Goal: Transaction & Acquisition: Purchase product/service

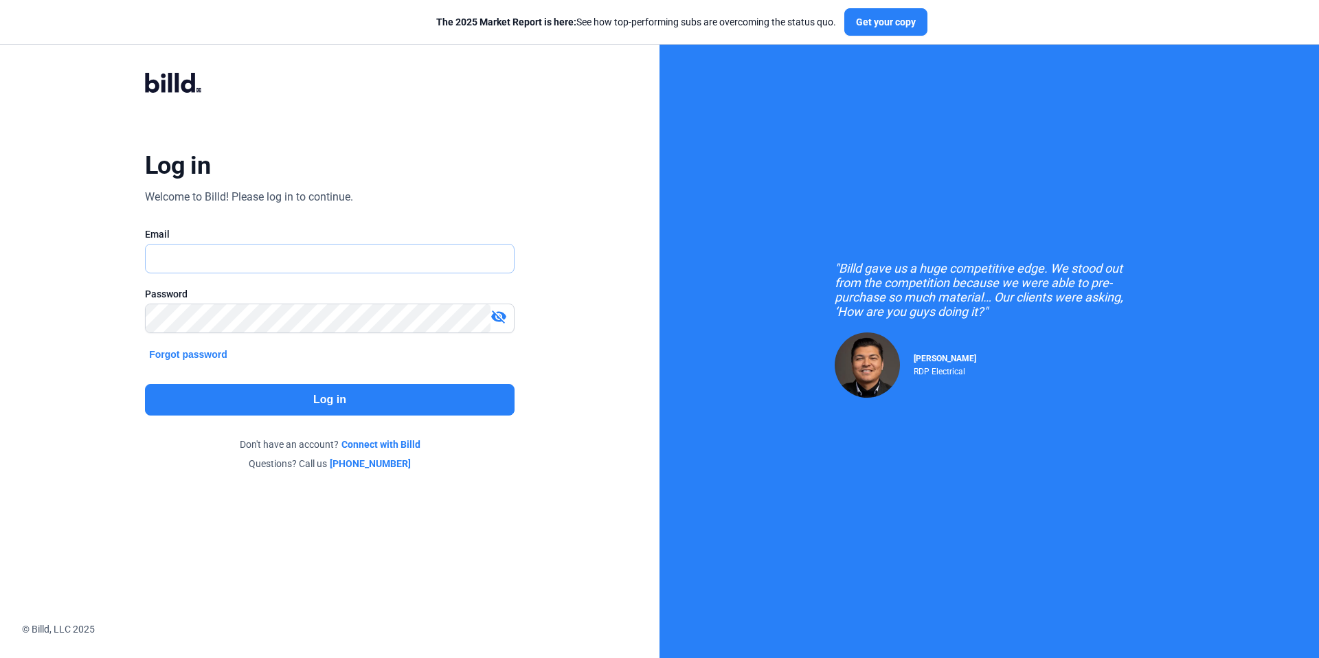
type input "[EMAIL_ADDRESS][DOMAIN_NAME]"
click at [385, 402] on button "Log in" at bounding box center [330, 400] width 370 height 32
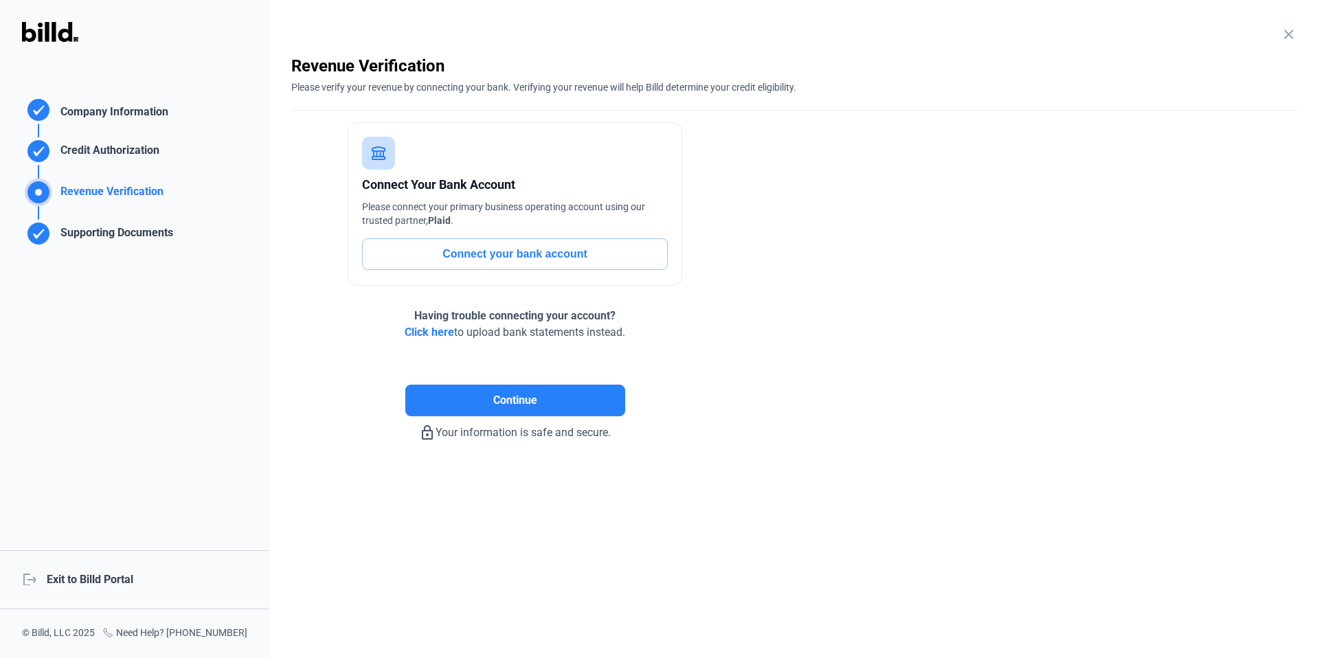
click at [112, 578] on div "logout Exit to Billd Portal" at bounding box center [134, 579] width 269 height 59
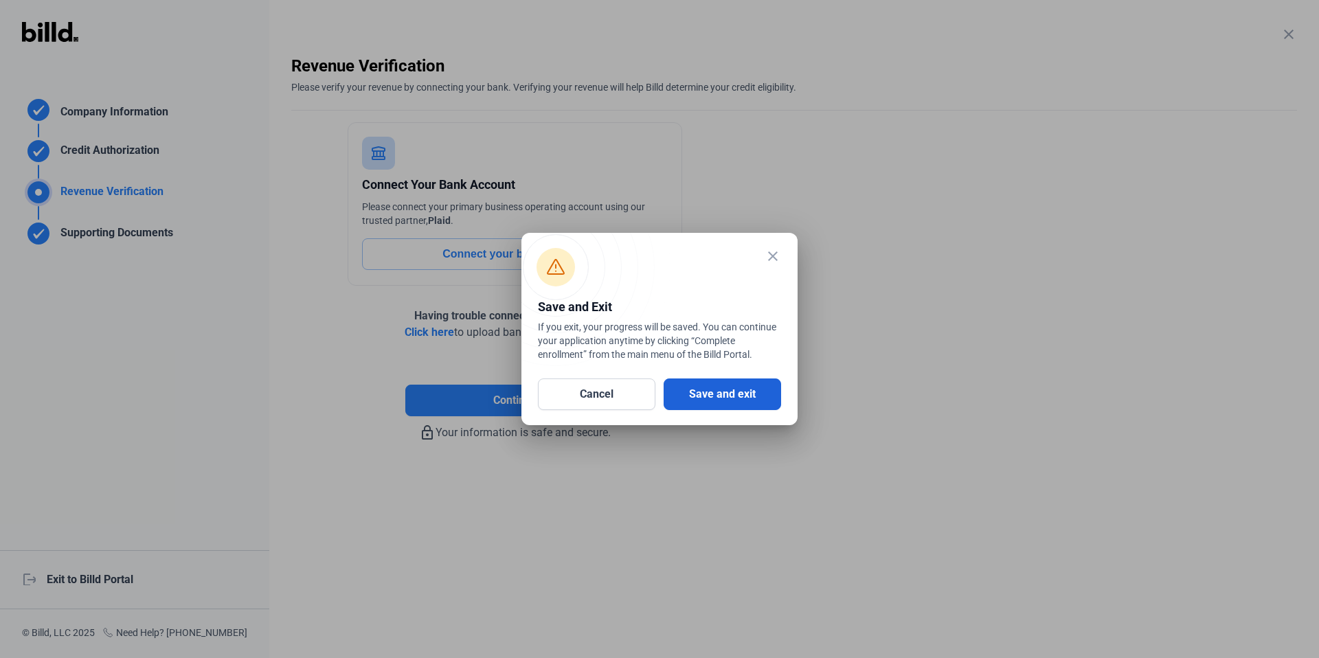
click at [736, 395] on button "Save and exit" at bounding box center [722, 395] width 117 height 32
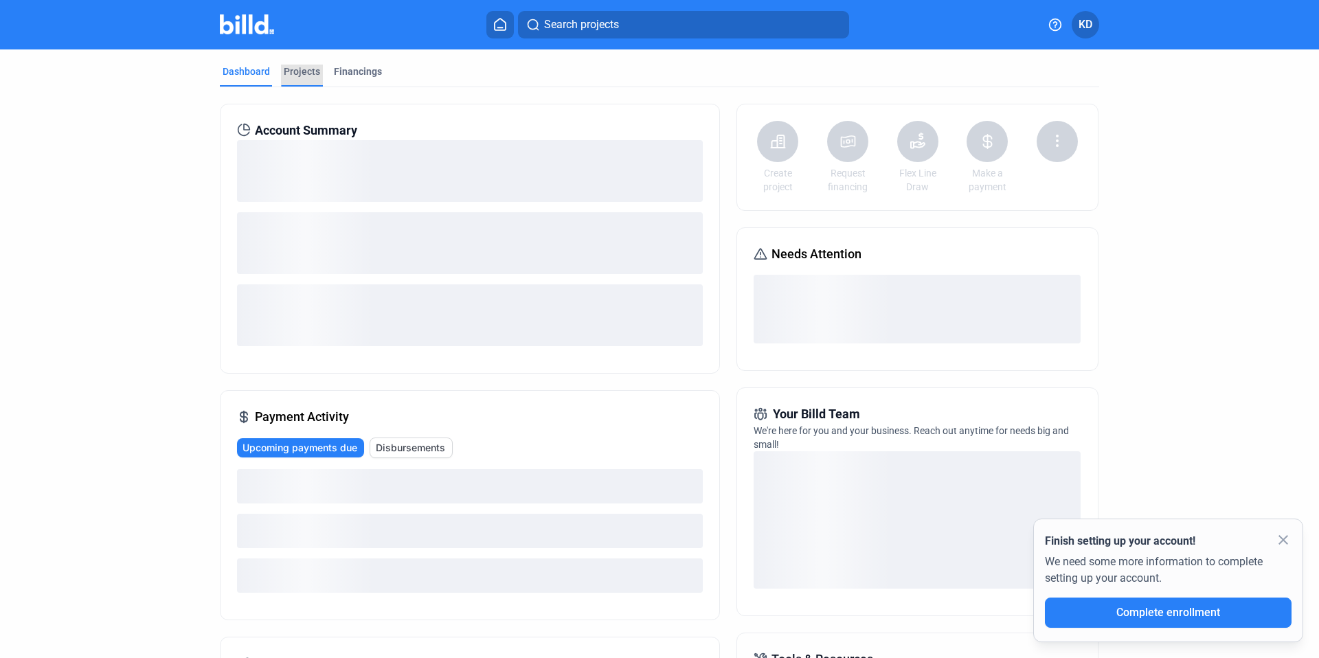
click at [298, 71] on div "Projects" at bounding box center [302, 72] width 36 height 14
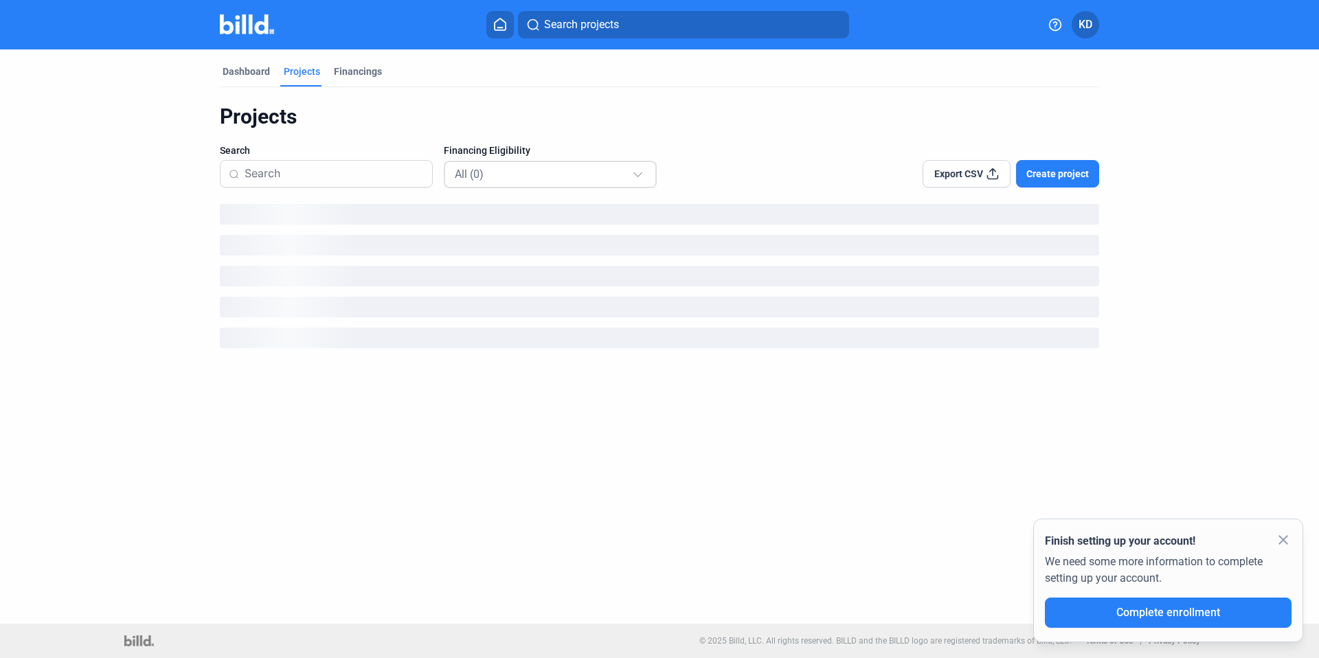
click at [493, 168] on div "All (0)" at bounding box center [543, 174] width 177 height 18
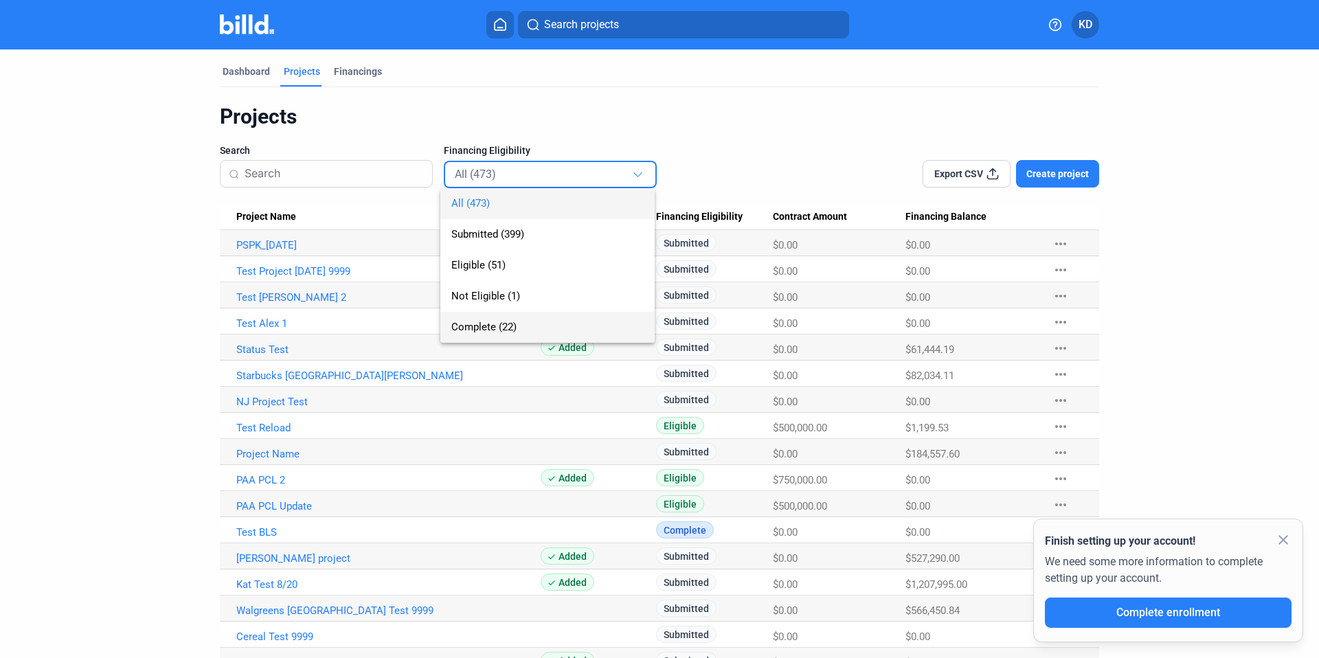
click at [496, 325] on span "Complete (22)" at bounding box center [483, 327] width 65 height 12
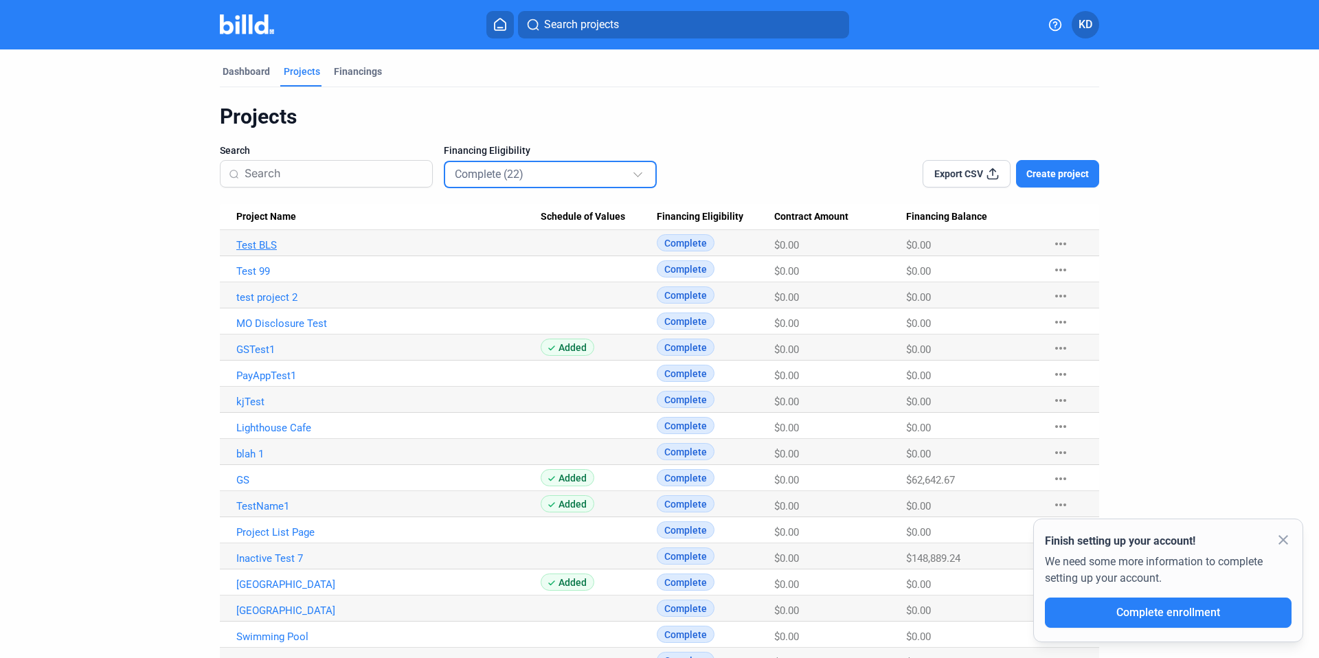
click at [267, 241] on link "Test BLS" at bounding box center [388, 245] width 304 height 12
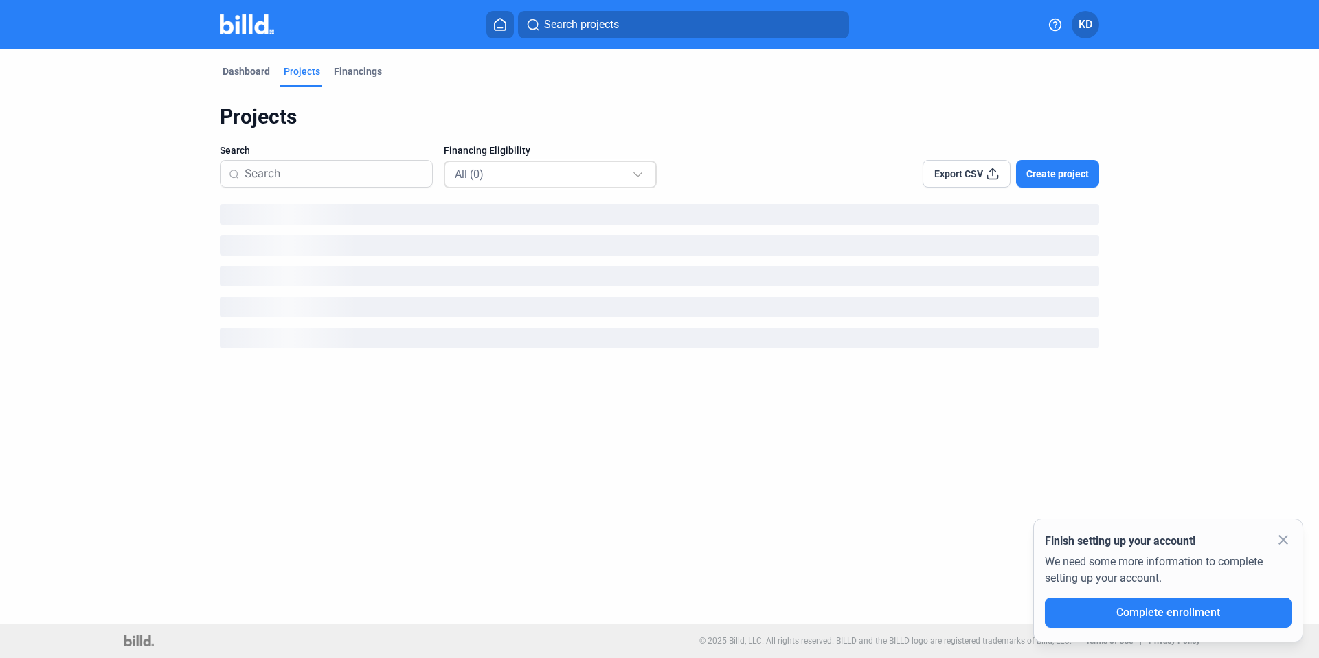
click at [549, 174] on div "All (0)" at bounding box center [543, 174] width 177 height 18
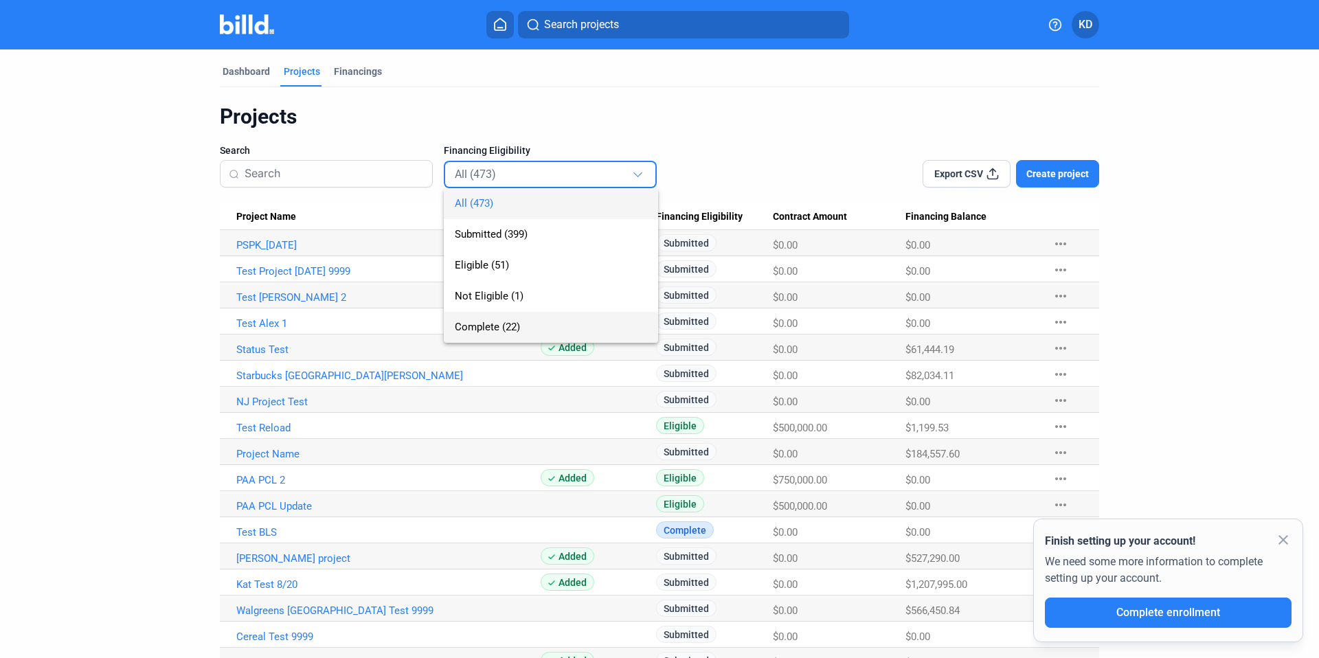
click at [515, 328] on span "Complete (22)" at bounding box center [487, 327] width 65 height 12
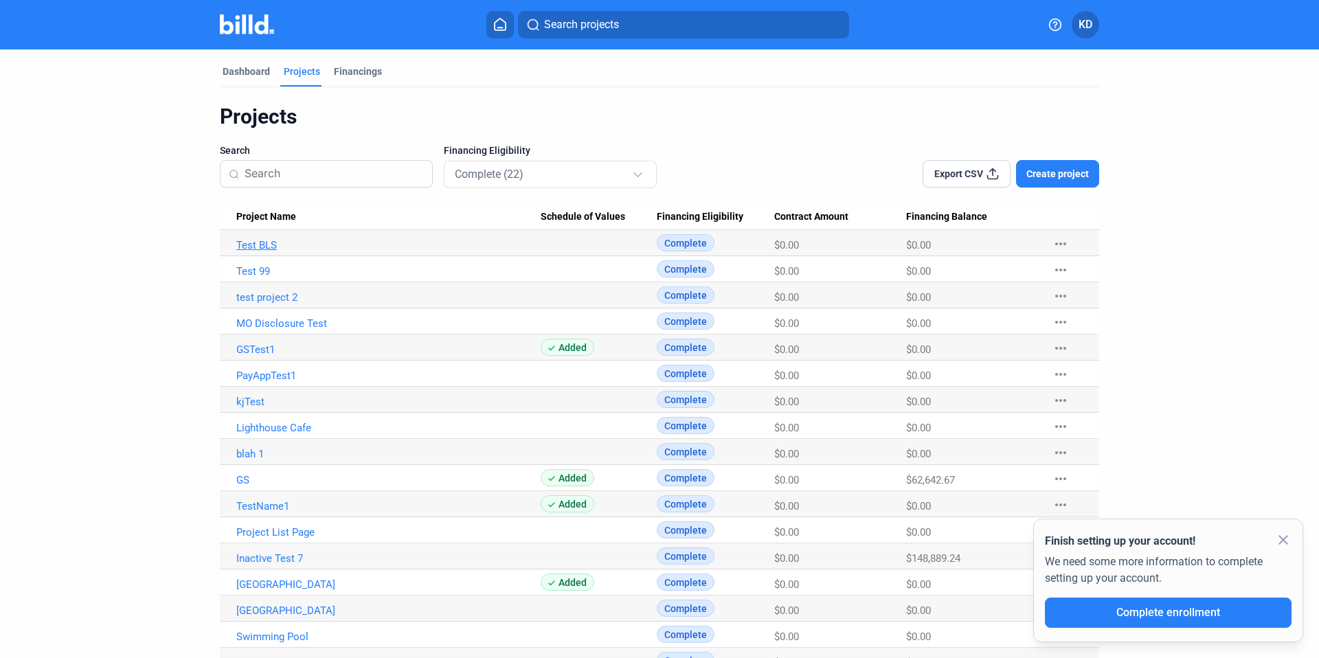
click at [264, 241] on link "Test BLS" at bounding box center [388, 245] width 304 height 12
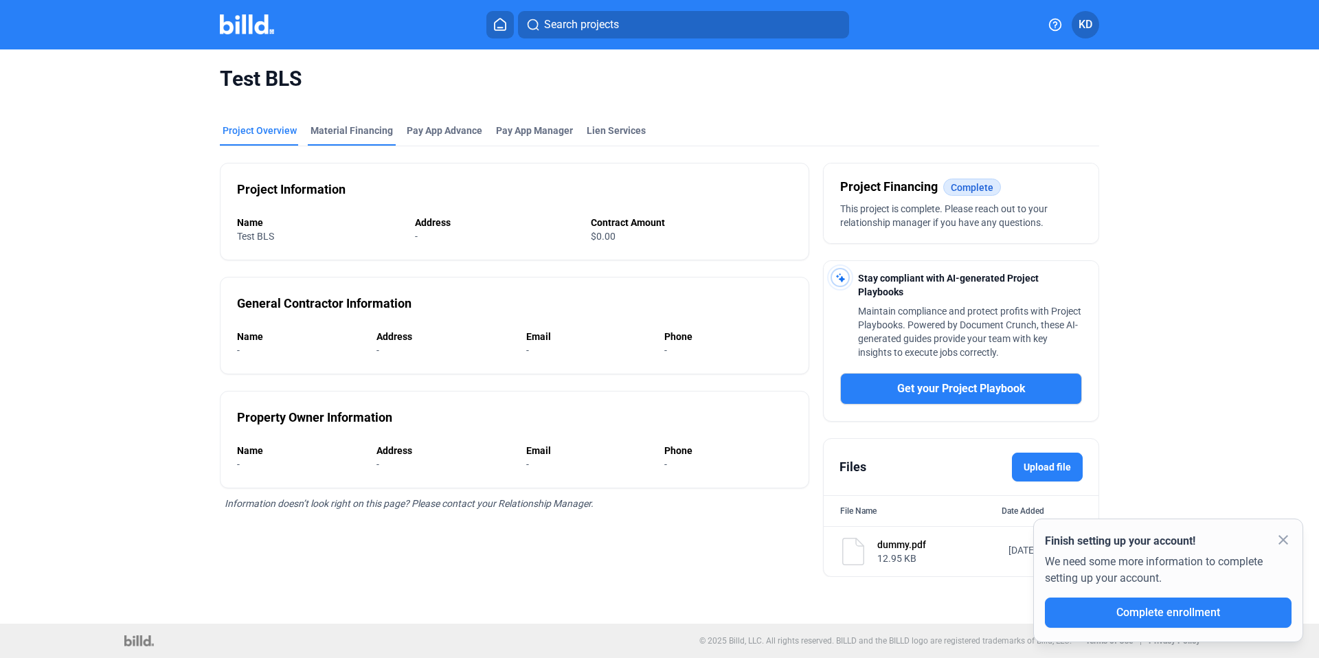
click at [340, 125] on div "Material Financing" at bounding box center [352, 131] width 82 height 14
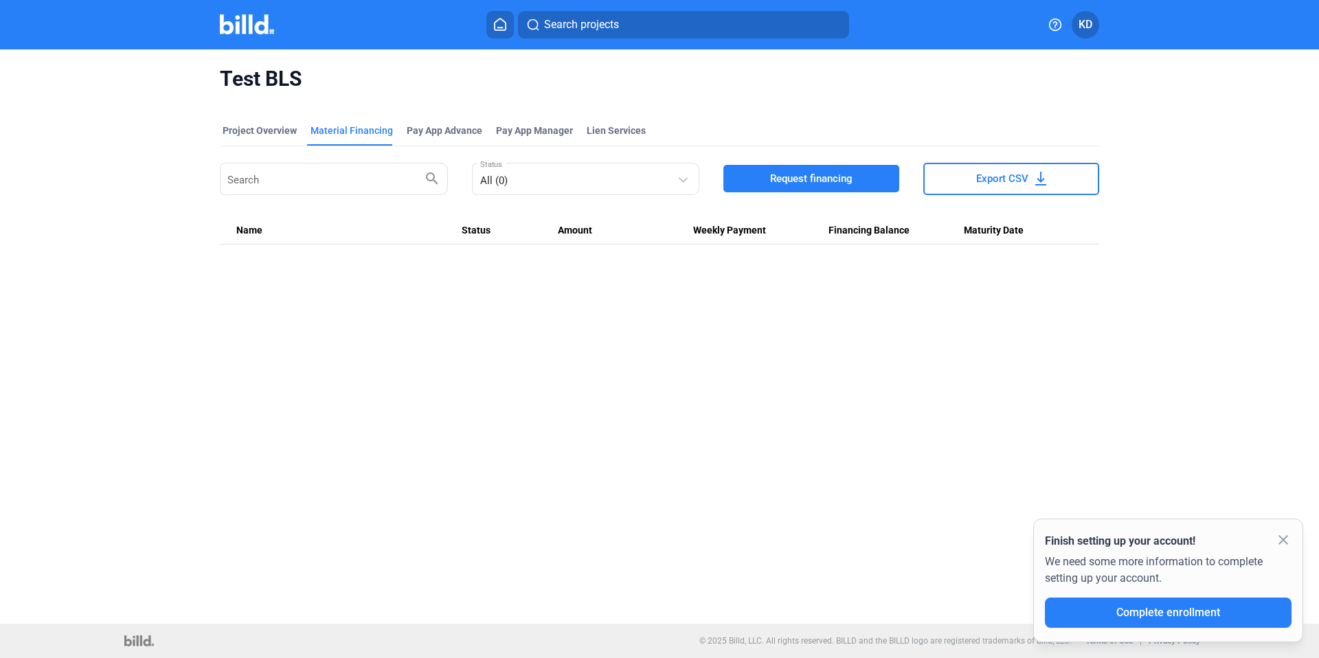
click at [847, 185] on span "Request financing" at bounding box center [811, 179] width 82 height 14
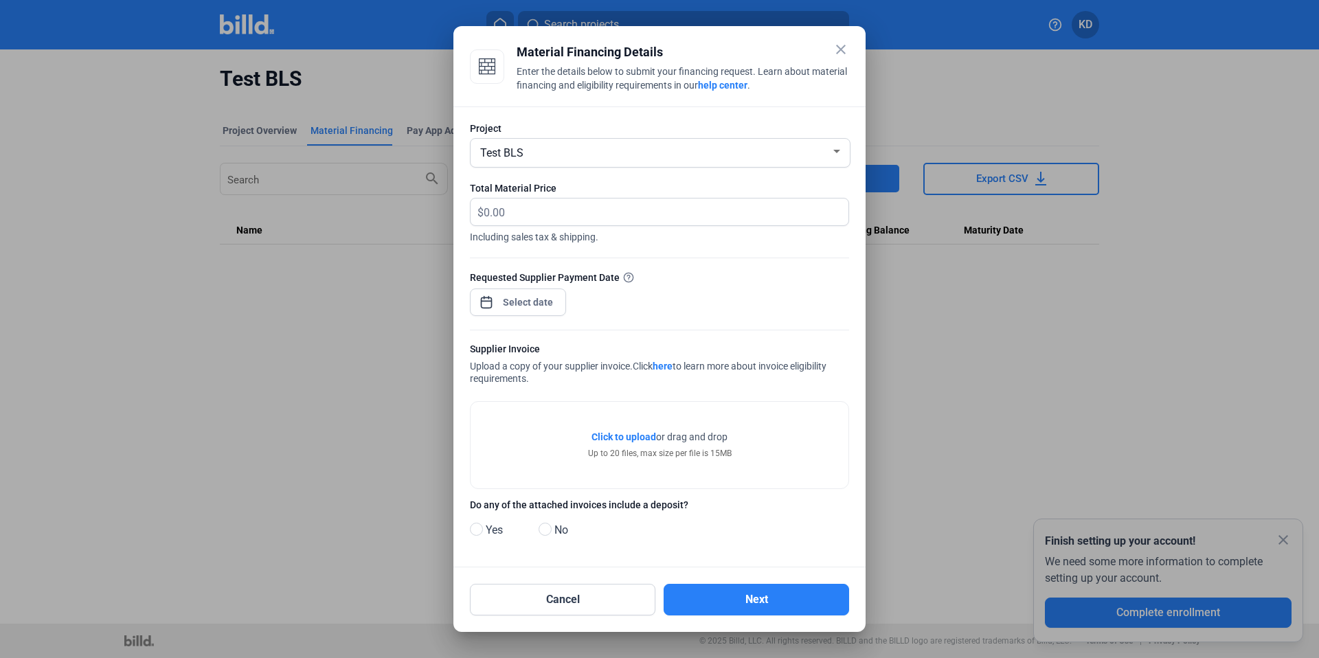
click at [837, 56] on mat-icon "close" at bounding box center [841, 49] width 16 height 16
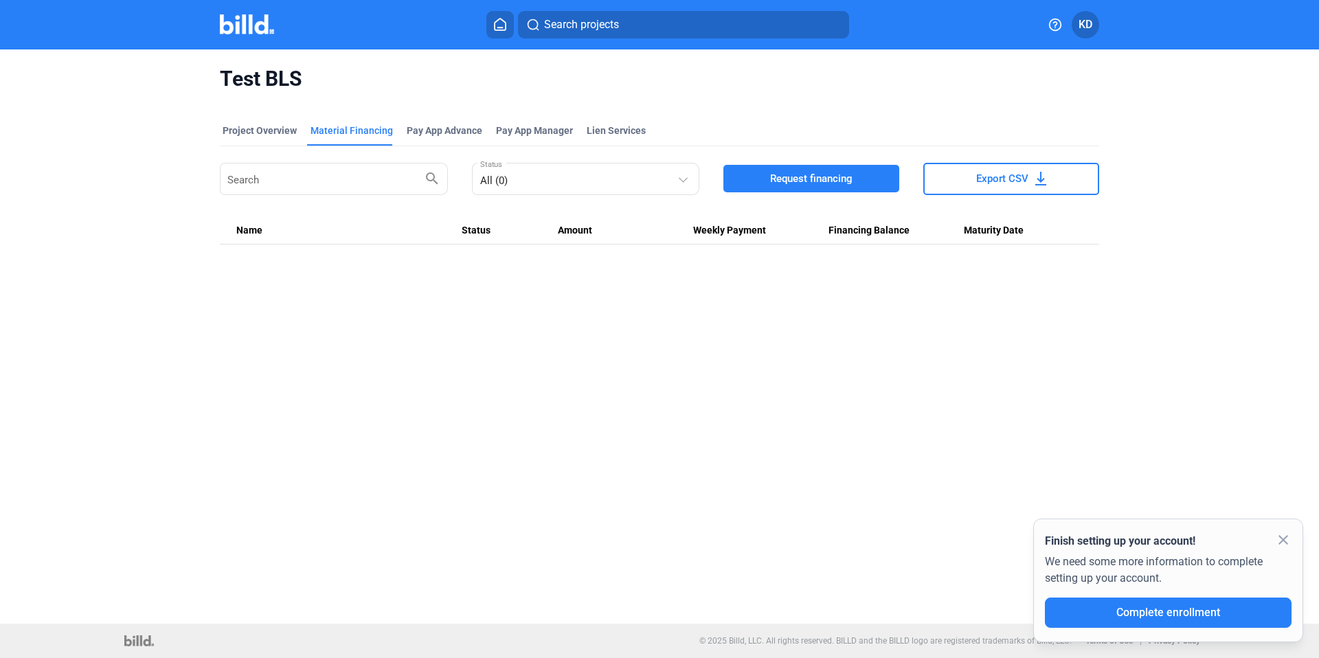
click at [501, 24] on icon at bounding box center [500, 24] width 14 height 13
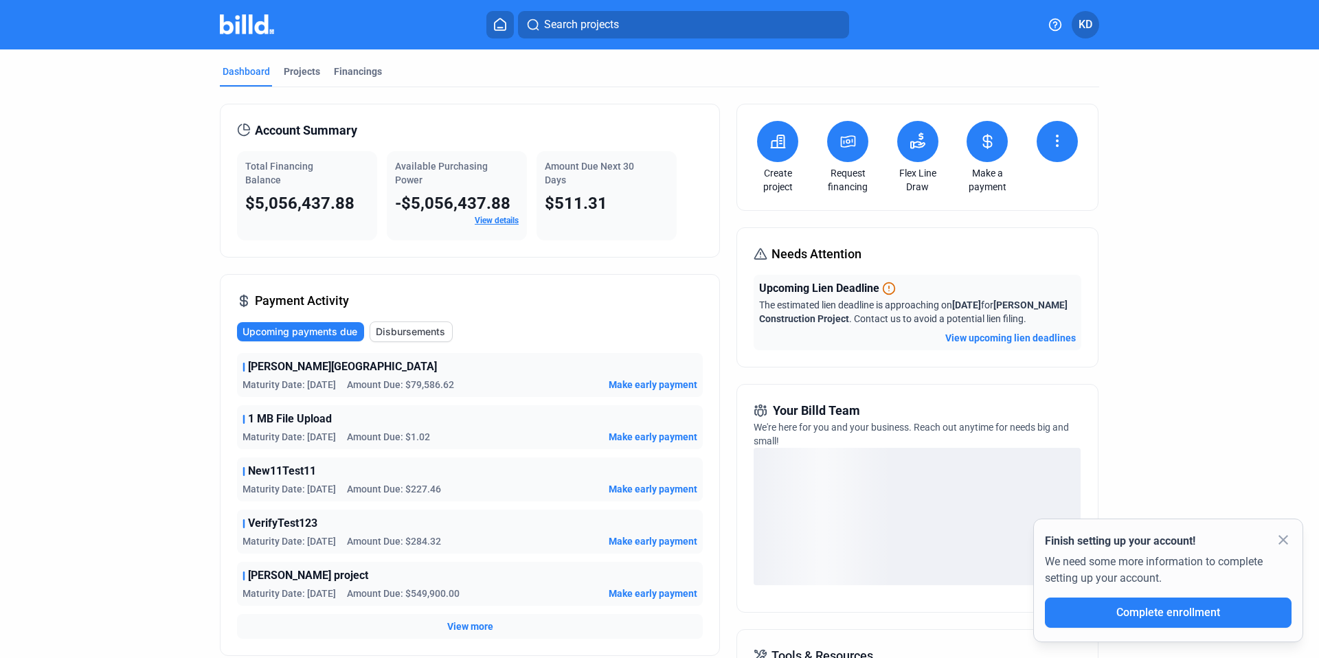
click at [853, 140] on icon at bounding box center [847, 141] width 17 height 16
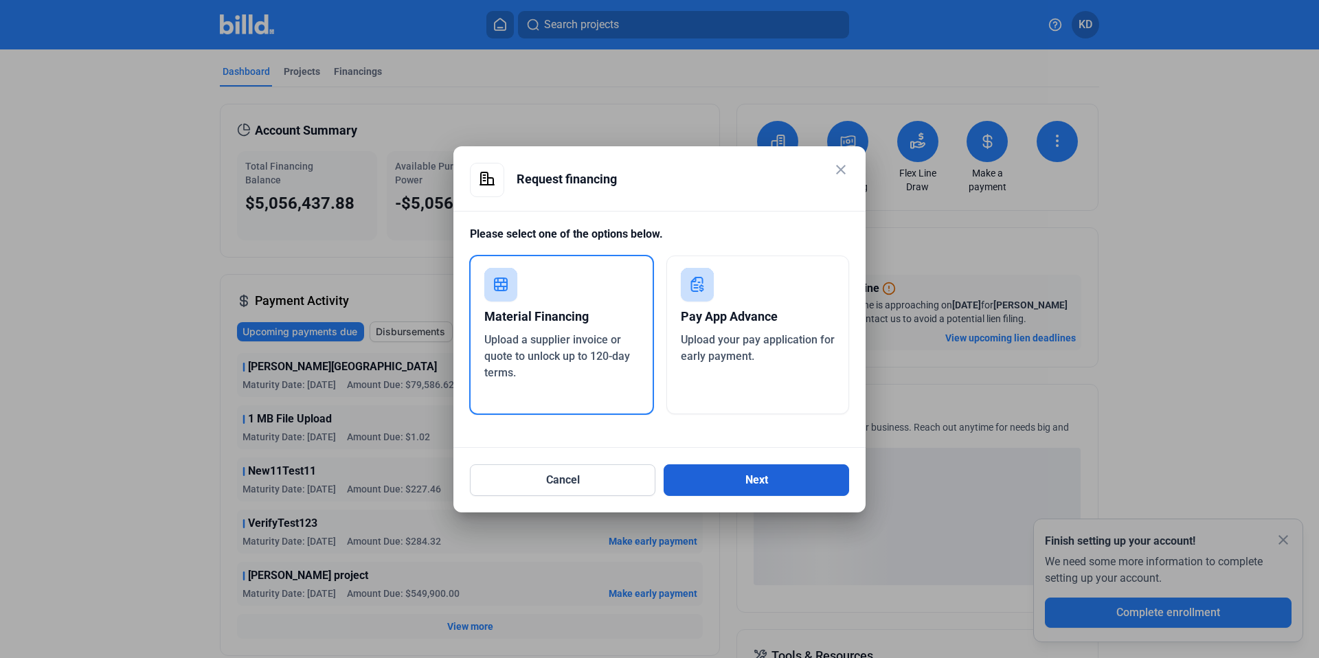
click at [727, 479] on button "Next" at bounding box center [756, 480] width 185 height 32
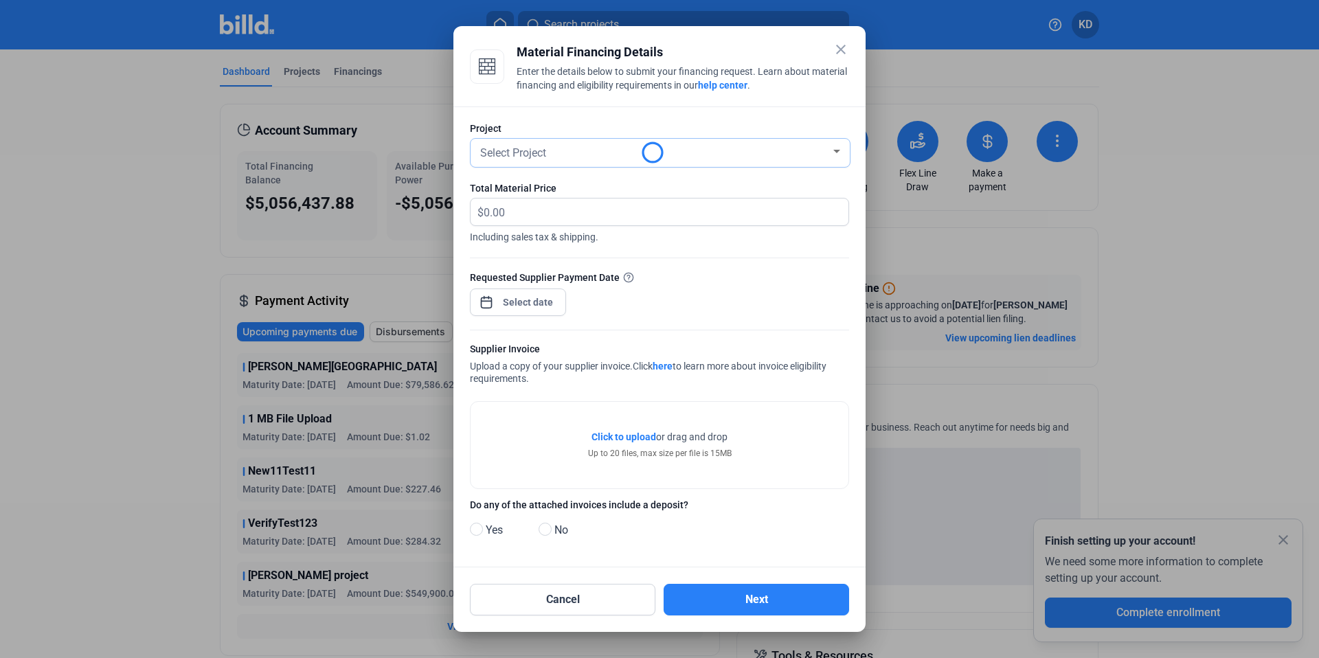
click at [552, 152] on div "Select Project" at bounding box center [653, 151] width 353 height 19
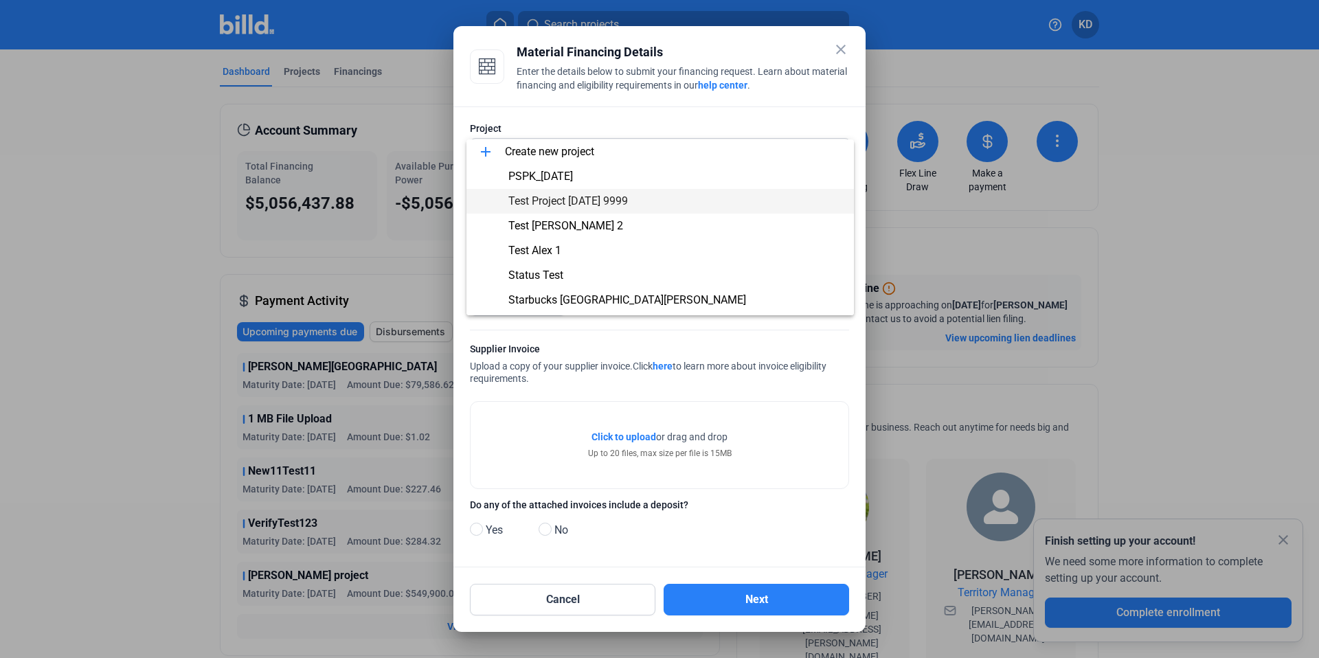
click at [564, 113] on div at bounding box center [659, 329] width 1319 height 658
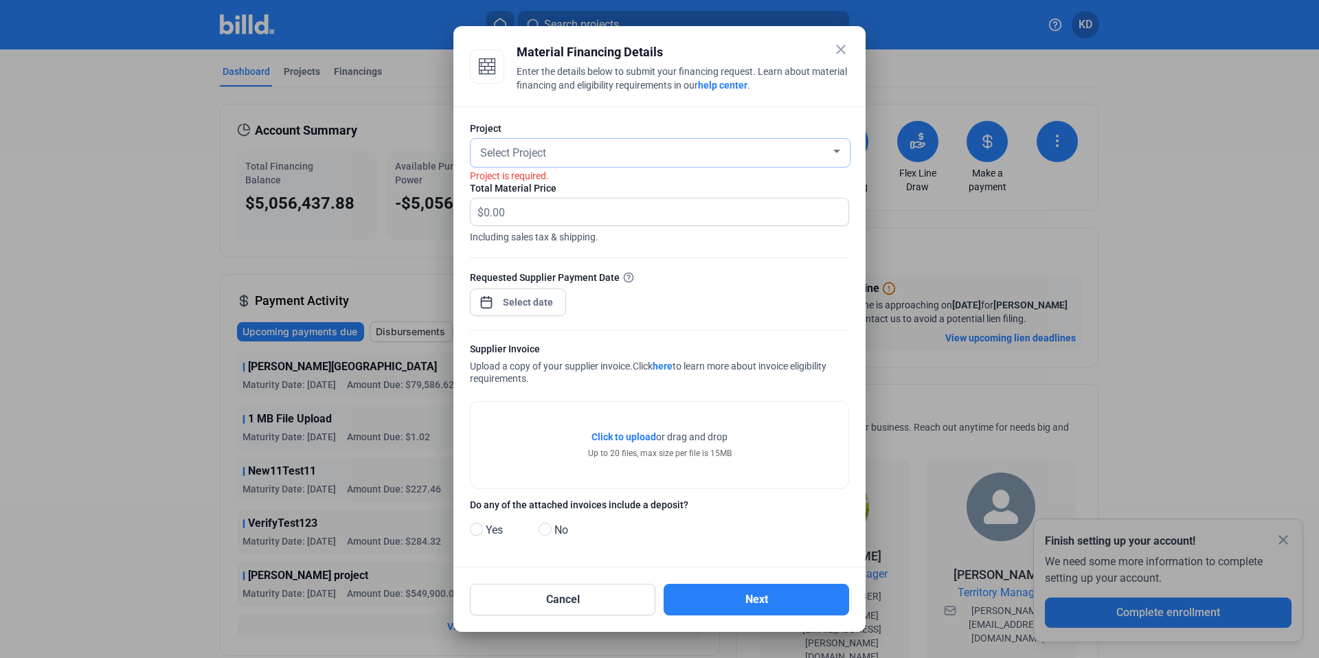
click at [559, 148] on div "Select Project" at bounding box center [653, 151] width 353 height 19
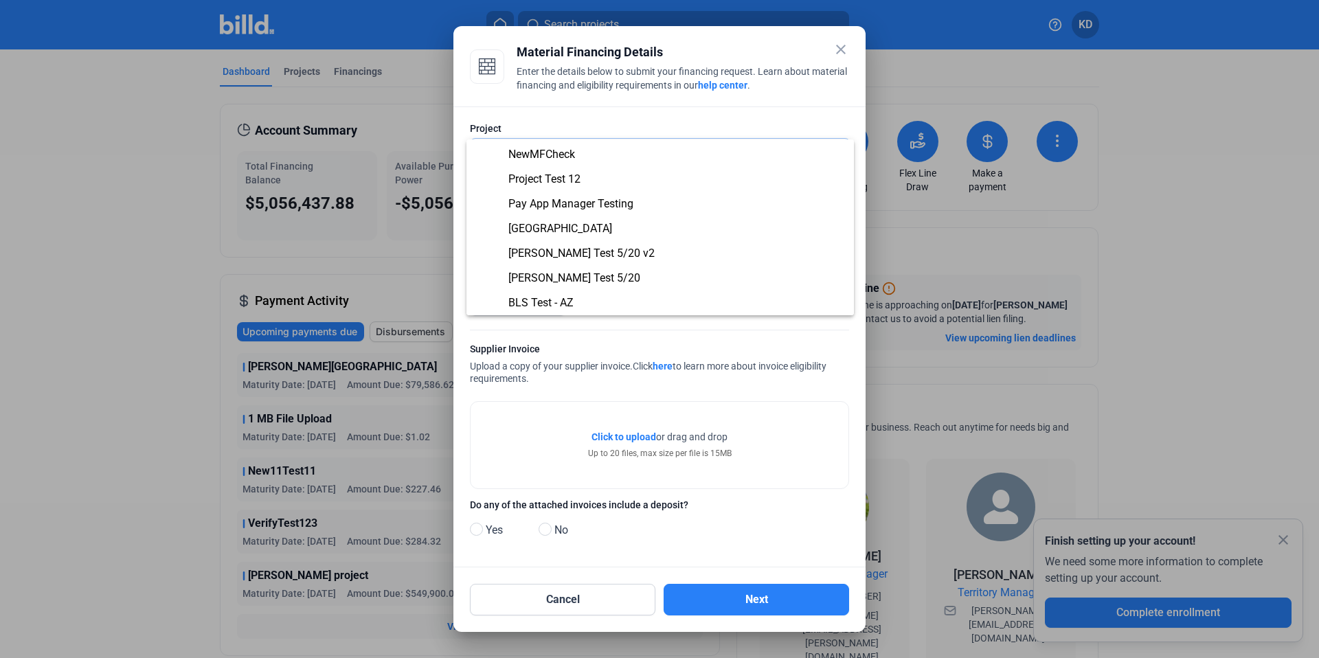
scroll to position [1110, 0]
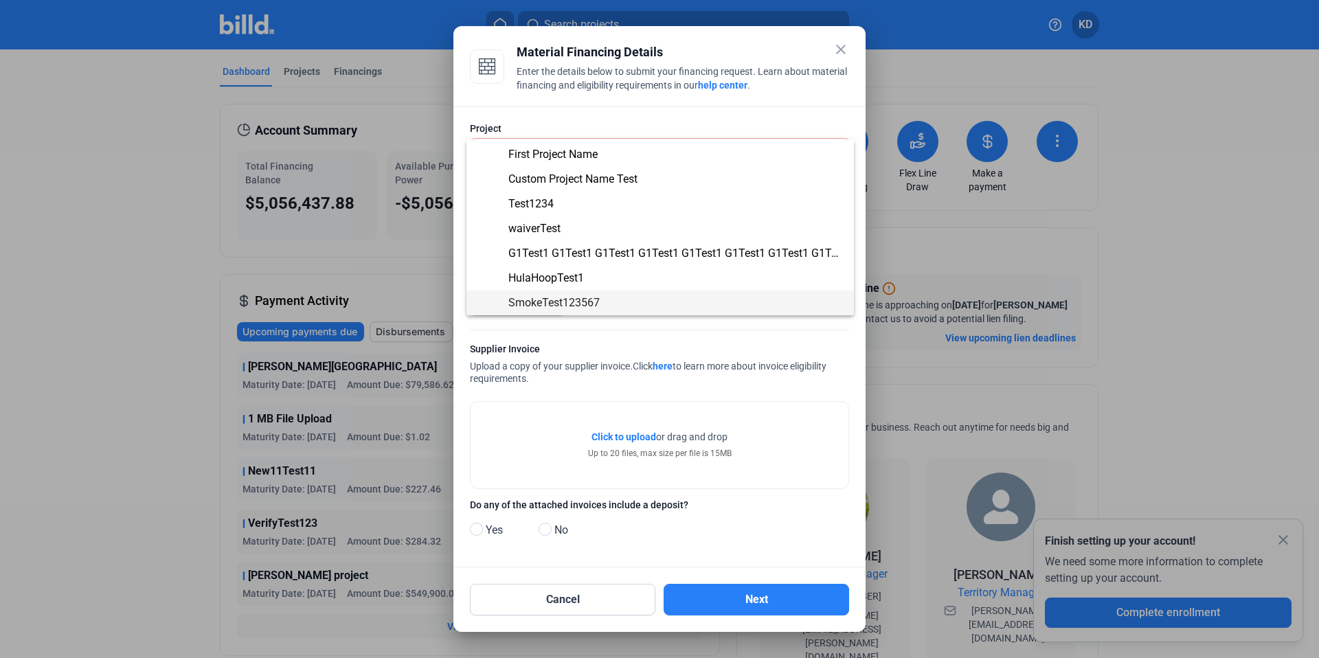
click at [566, 128] on div at bounding box center [659, 329] width 1319 height 658
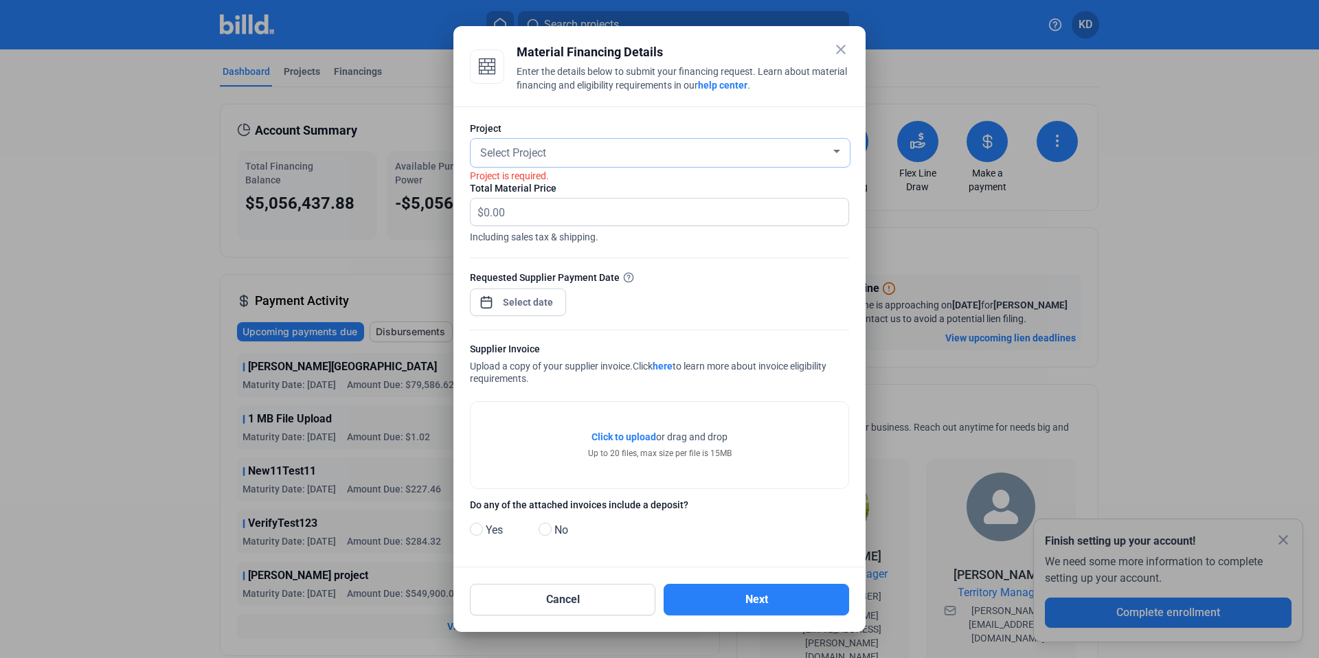
click at [550, 154] on div "Select Project" at bounding box center [653, 151] width 353 height 19
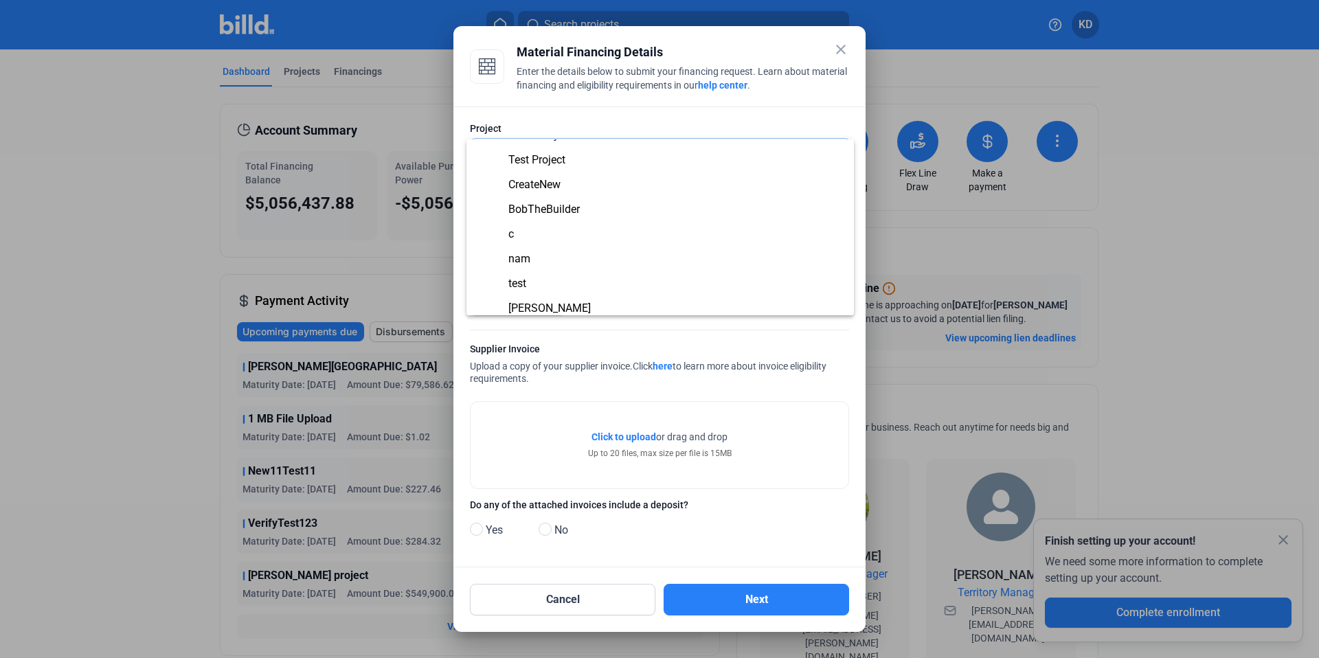
scroll to position [2193, 0]
click at [837, 49] on div at bounding box center [659, 329] width 1319 height 658
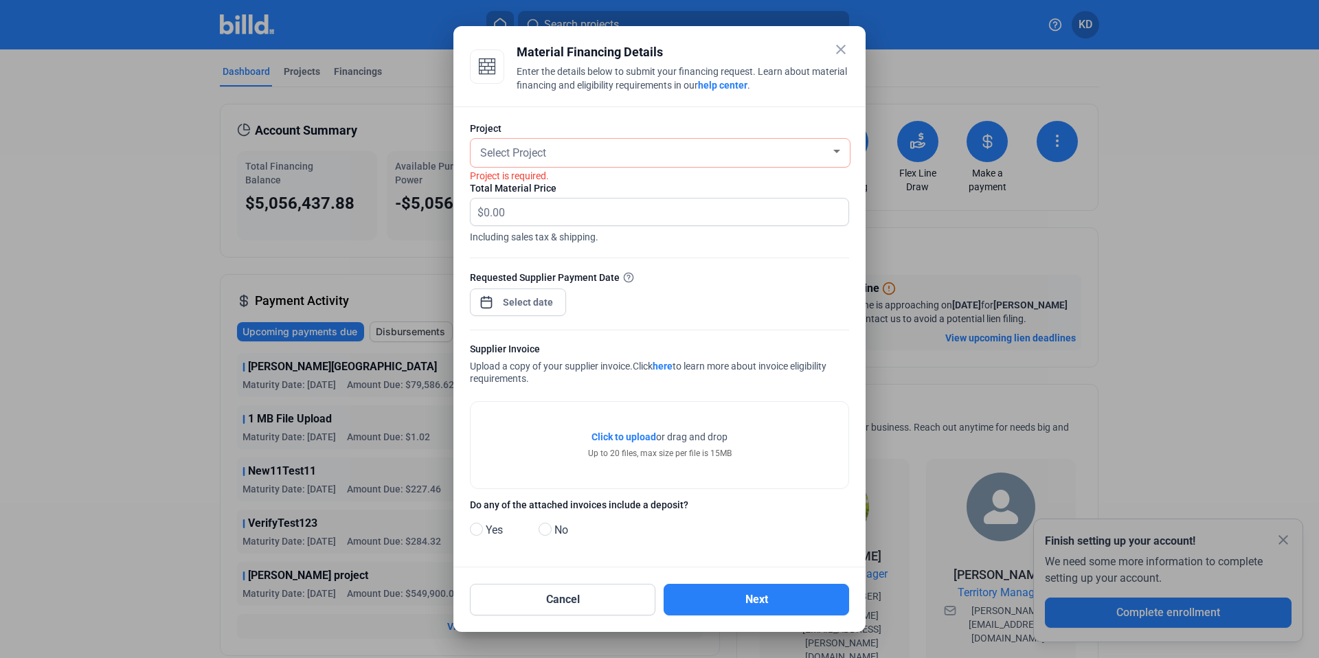
click at [837, 49] on mat-icon "close" at bounding box center [841, 49] width 16 height 16
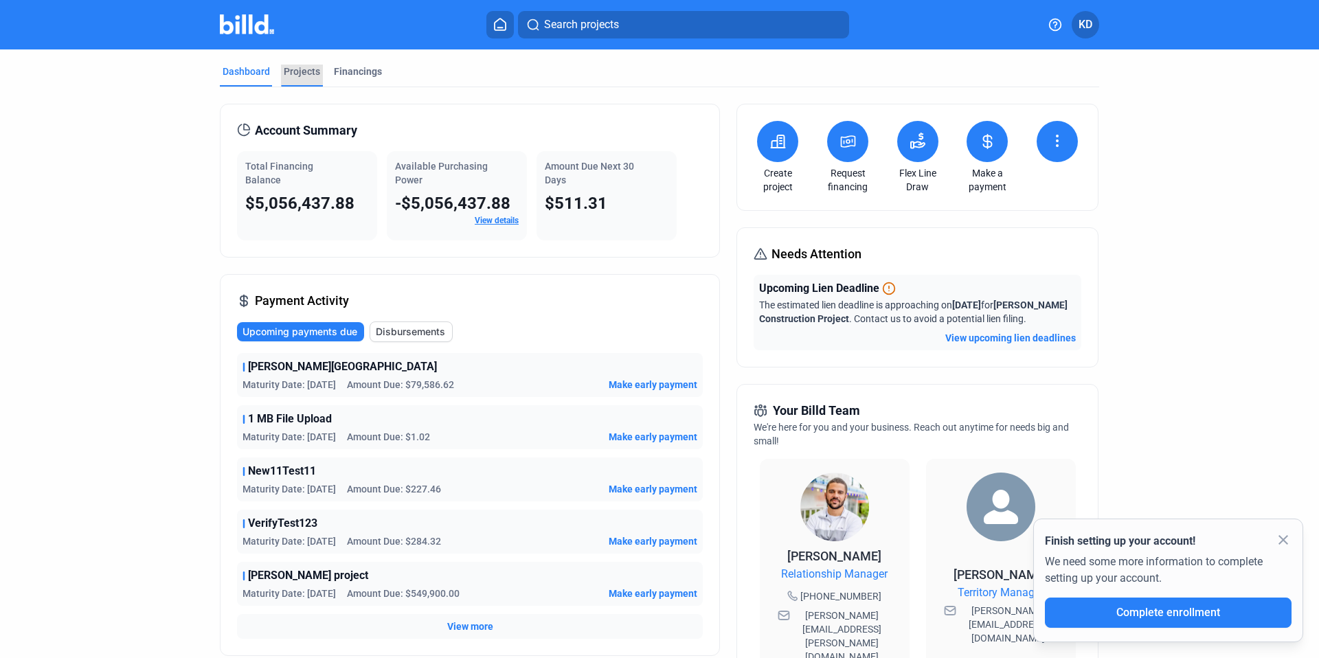
click at [299, 72] on div "Projects" at bounding box center [302, 72] width 36 height 14
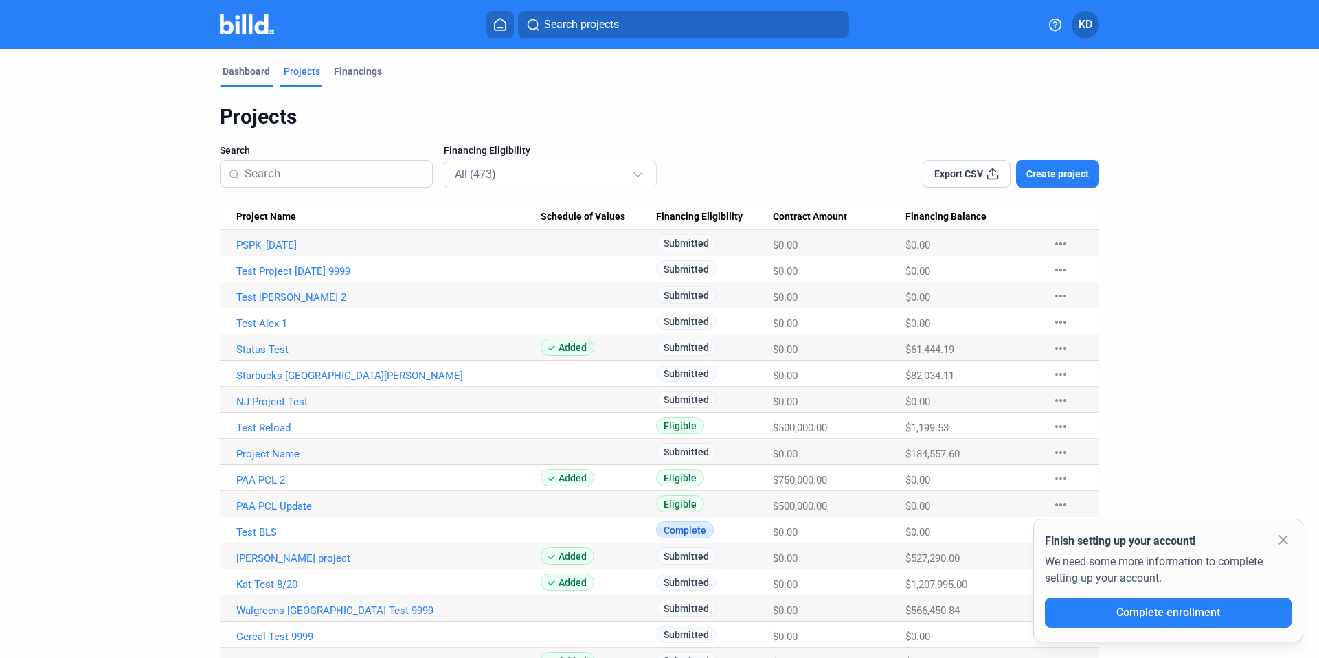
click at [249, 67] on div "Dashboard" at bounding box center [246, 72] width 47 height 14
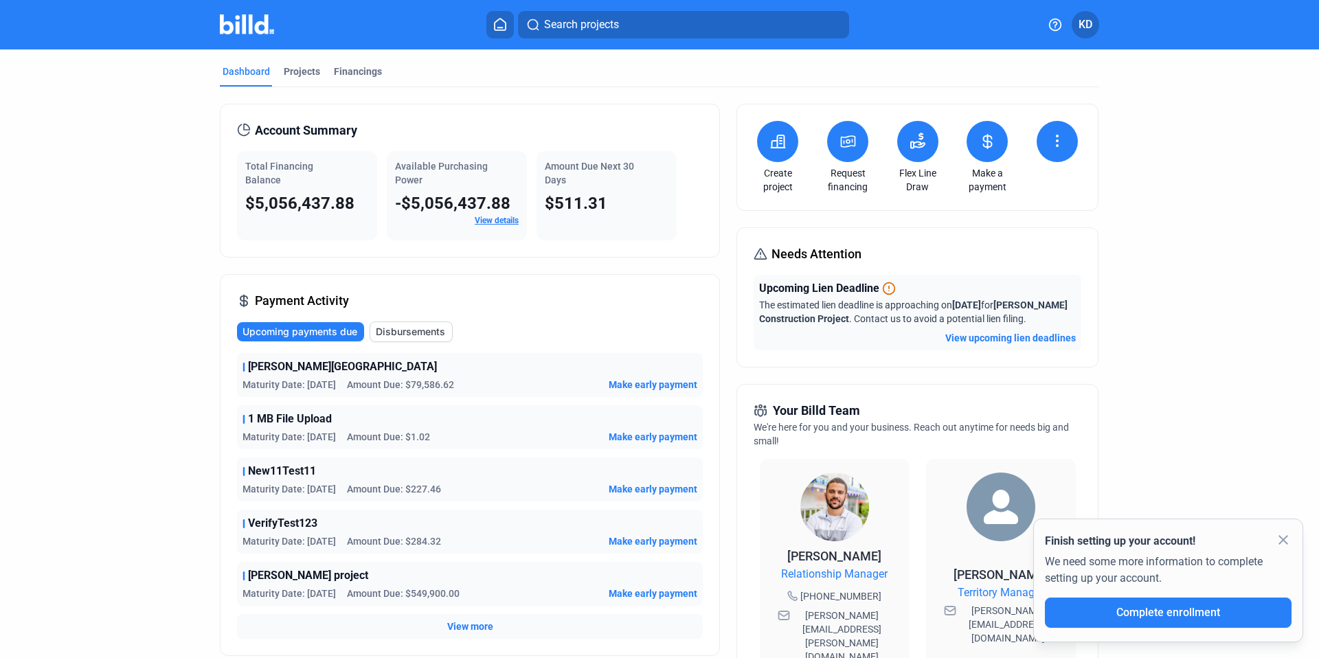
click at [849, 136] on icon at bounding box center [849, 141] width 14 height 11
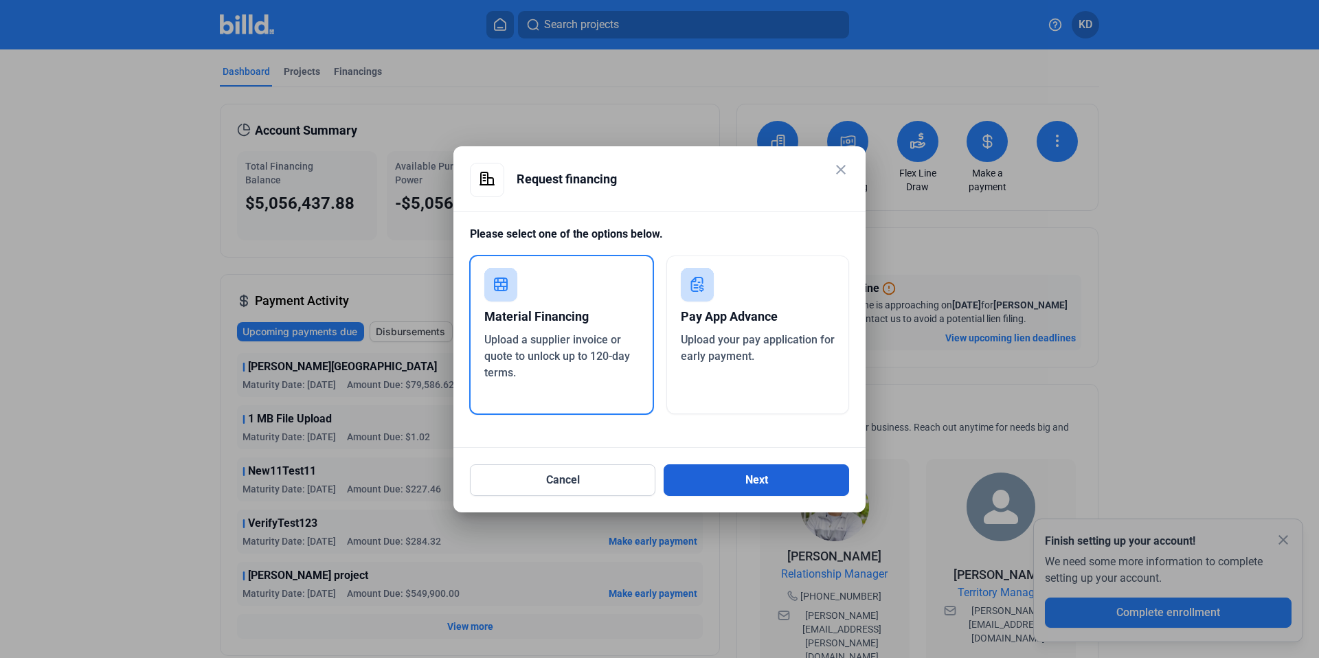
click at [743, 480] on button "Next" at bounding box center [756, 480] width 185 height 32
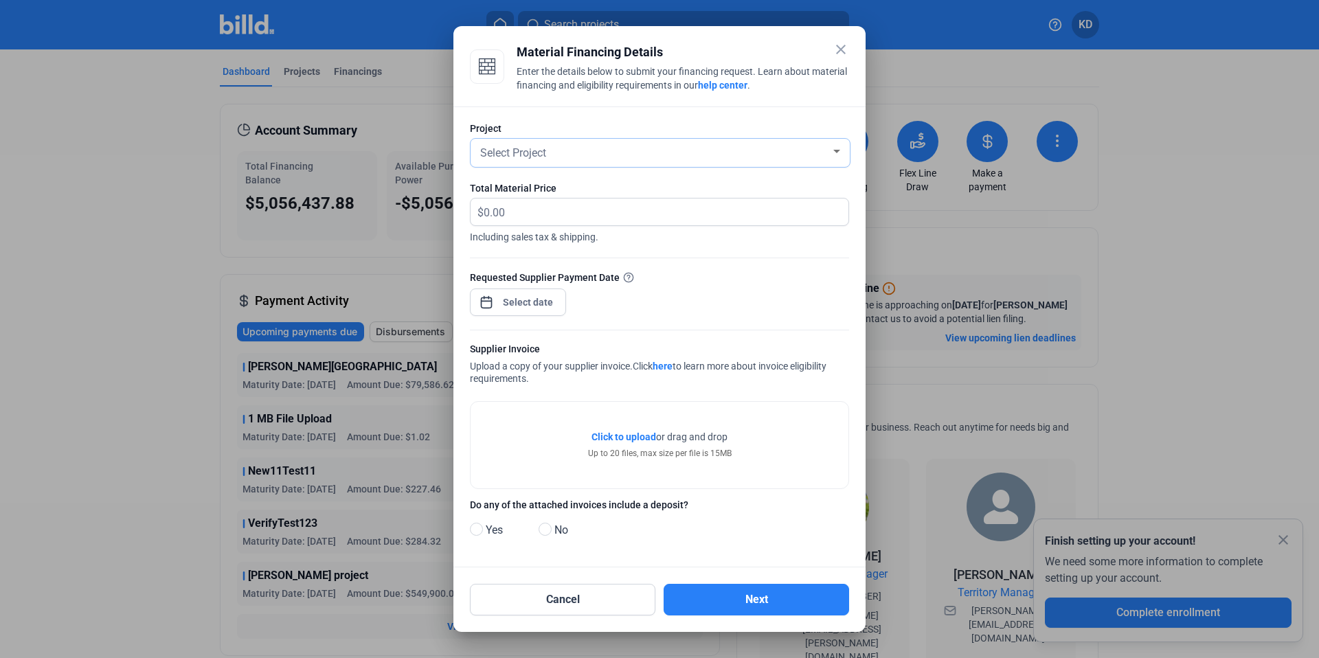
click at [580, 151] on div "Select Project" at bounding box center [653, 151] width 353 height 19
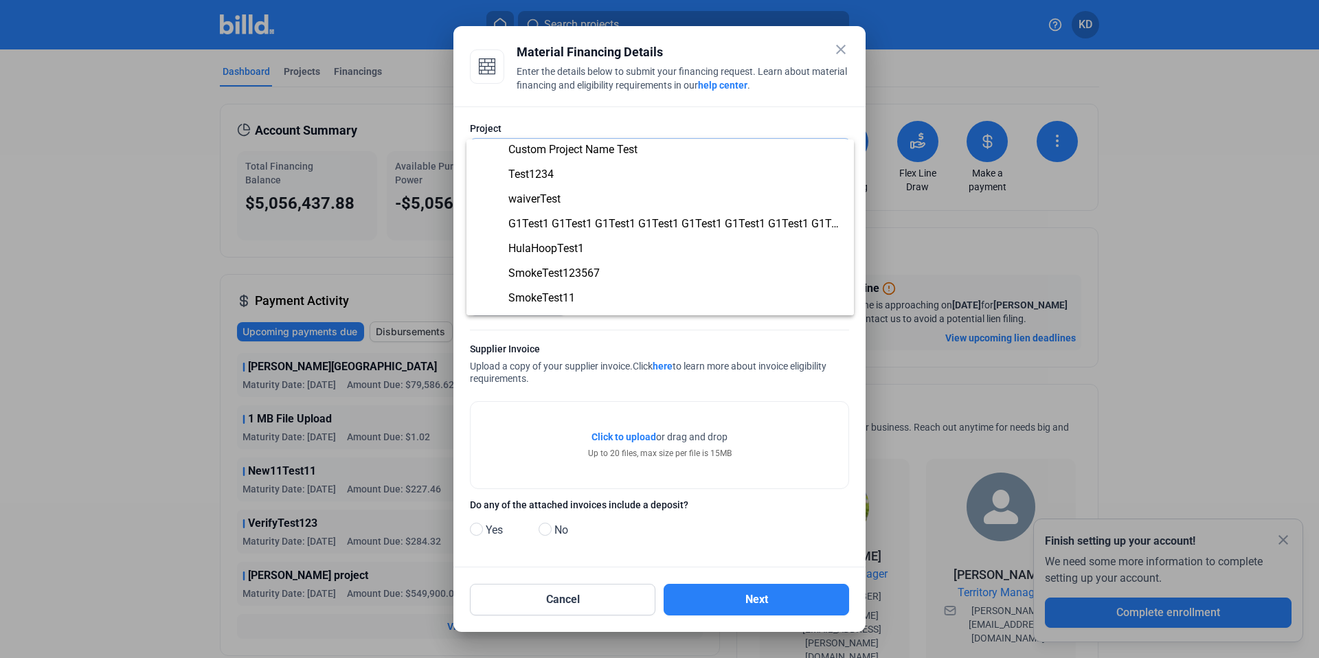
scroll to position [1145, 0]
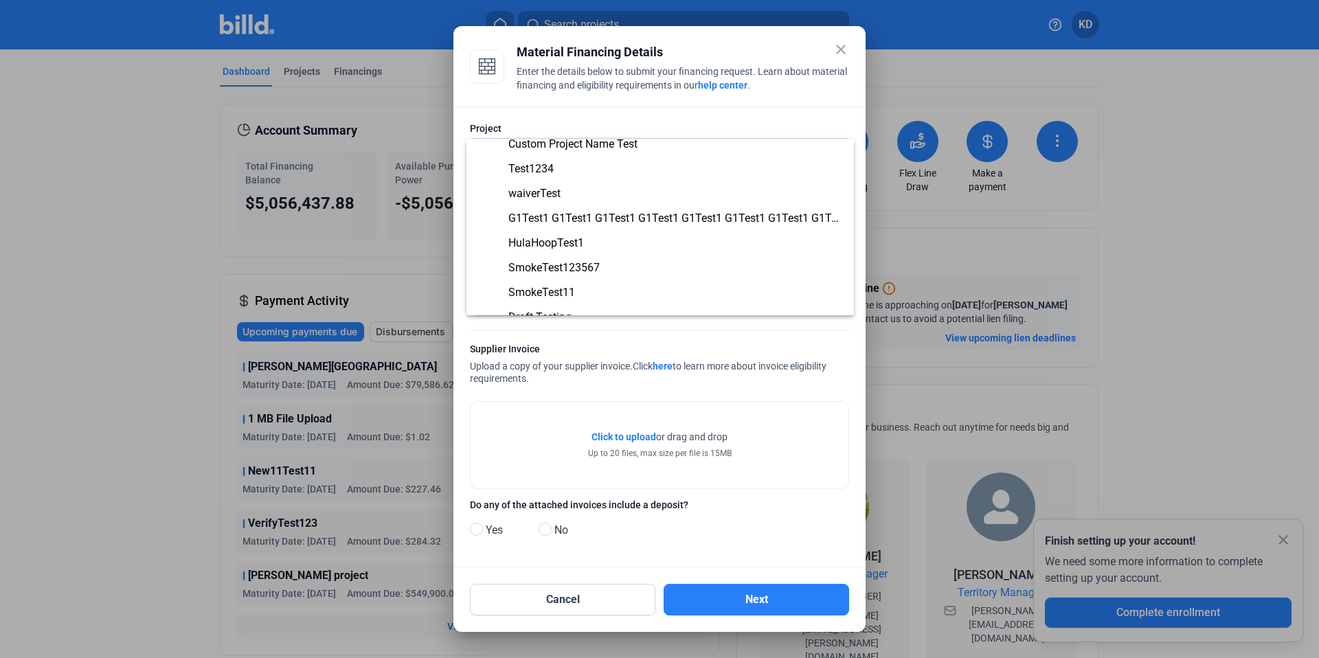
click at [846, 49] on div at bounding box center [659, 329] width 1319 height 658
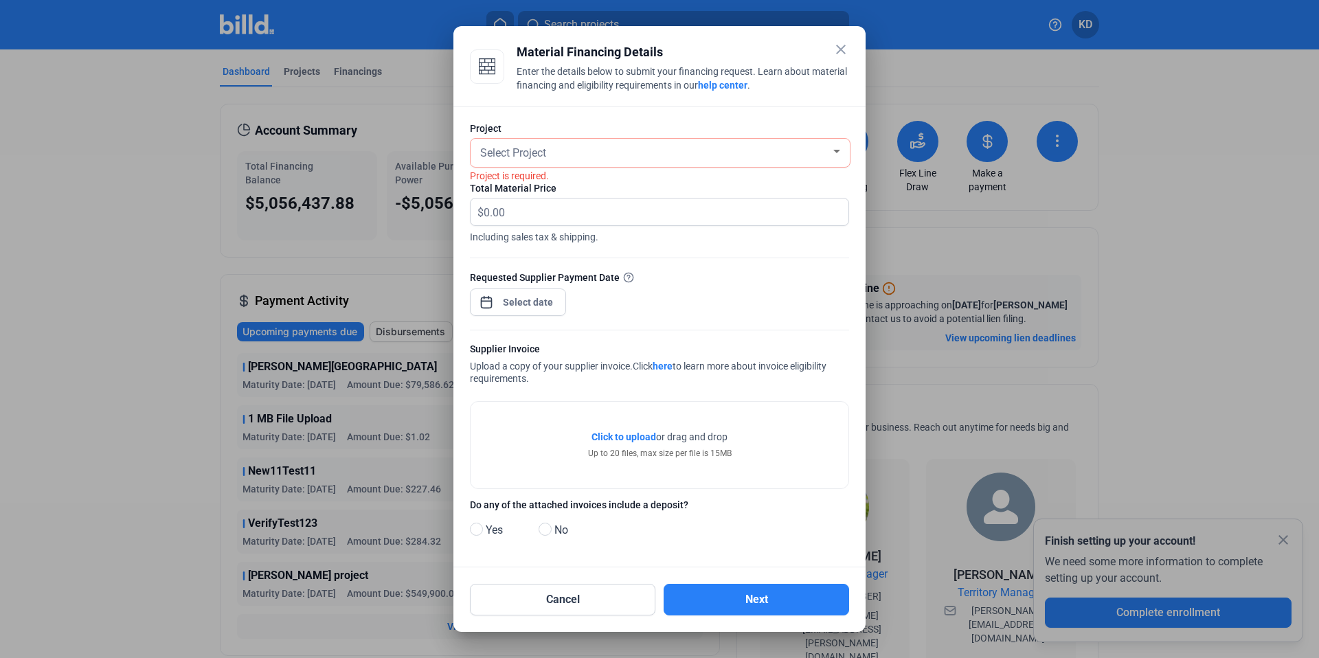
click at [842, 49] on mat-icon "close" at bounding box center [841, 49] width 16 height 16
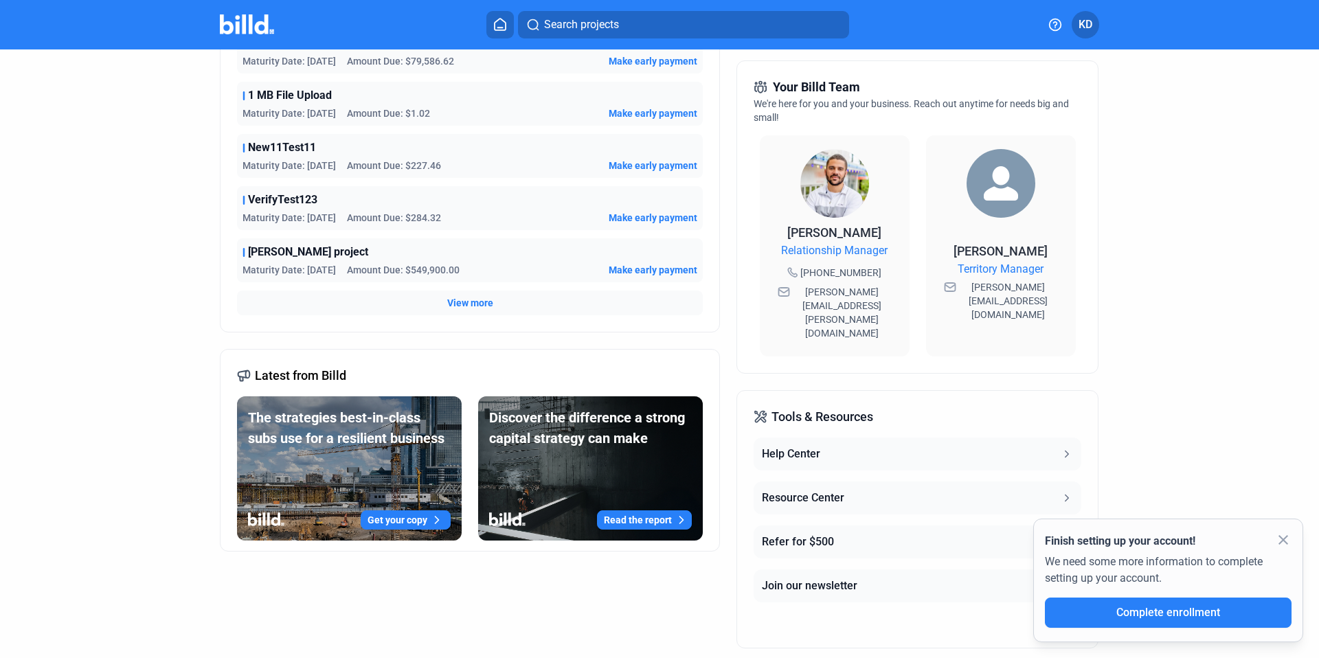
scroll to position [0, 0]
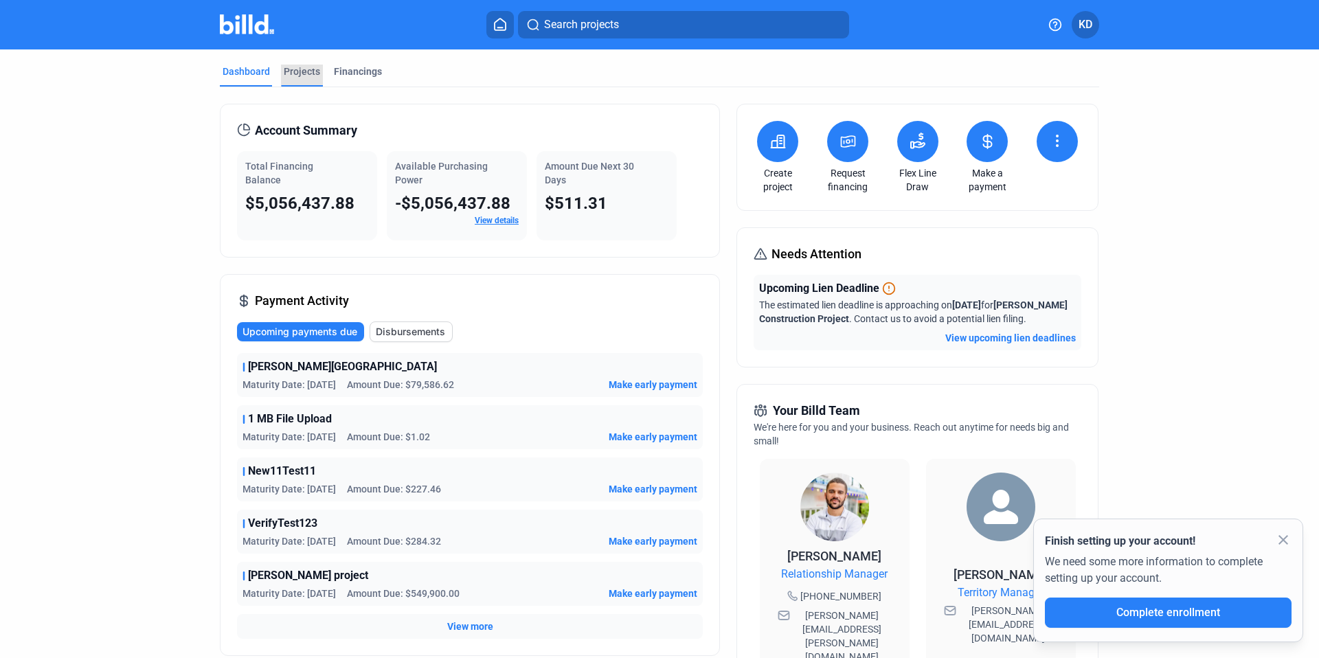
click at [311, 69] on div "Projects" at bounding box center [302, 72] width 36 height 14
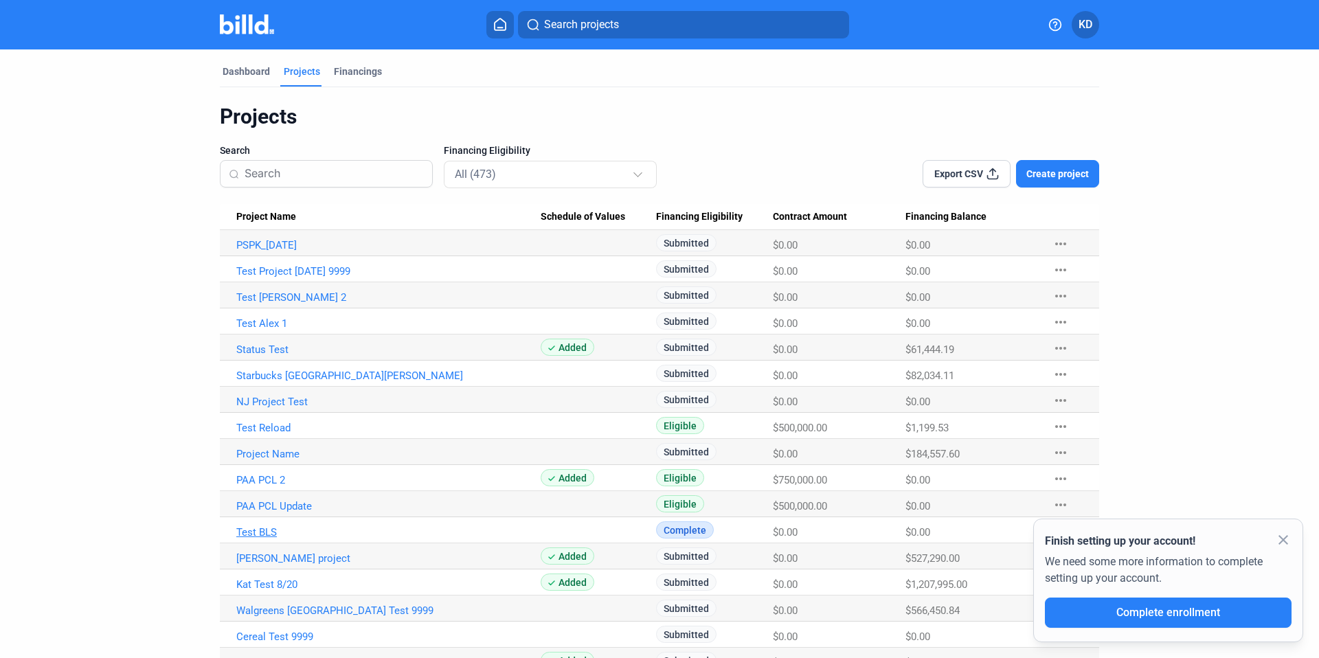
drag, startPoint x: 251, startPoint y: 535, endPoint x: 330, endPoint y: 529, distance: 79.2
click at [248, 535] on link "Test BLS" at bounding box center [388, 532] width 304 height 12
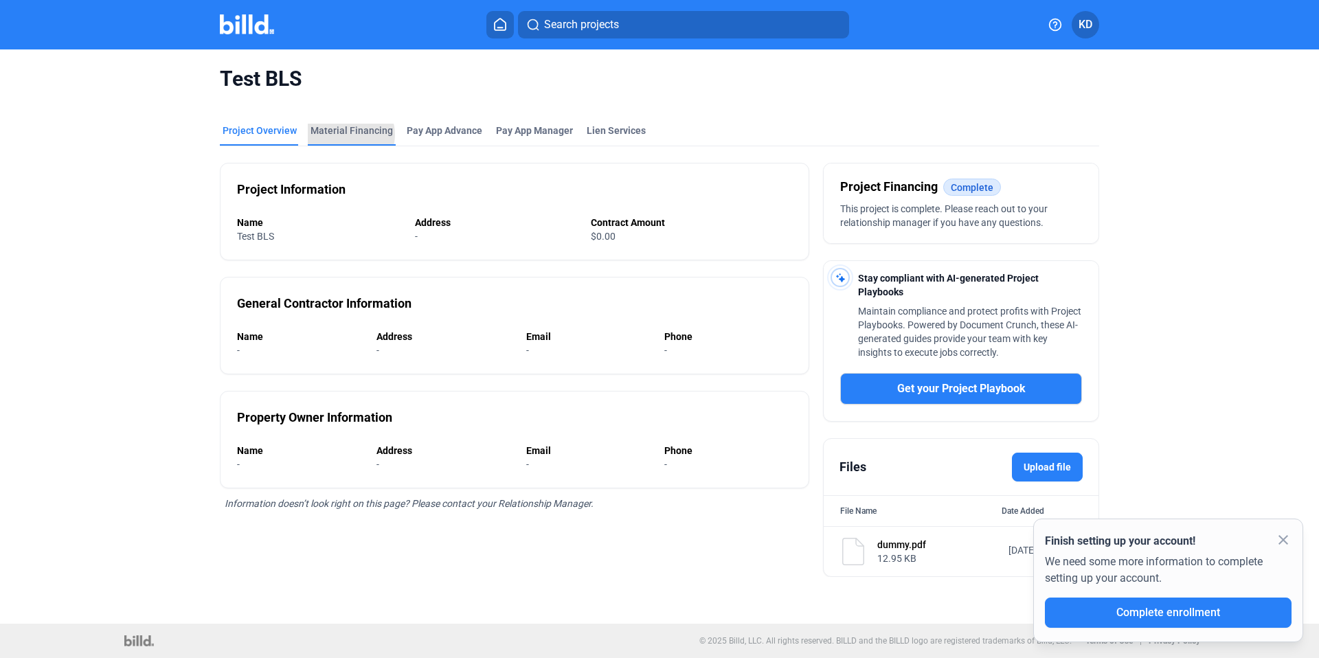
click at [345, 135] on div "Material Financing" at bounding box center [352, 131] width 82 height 14
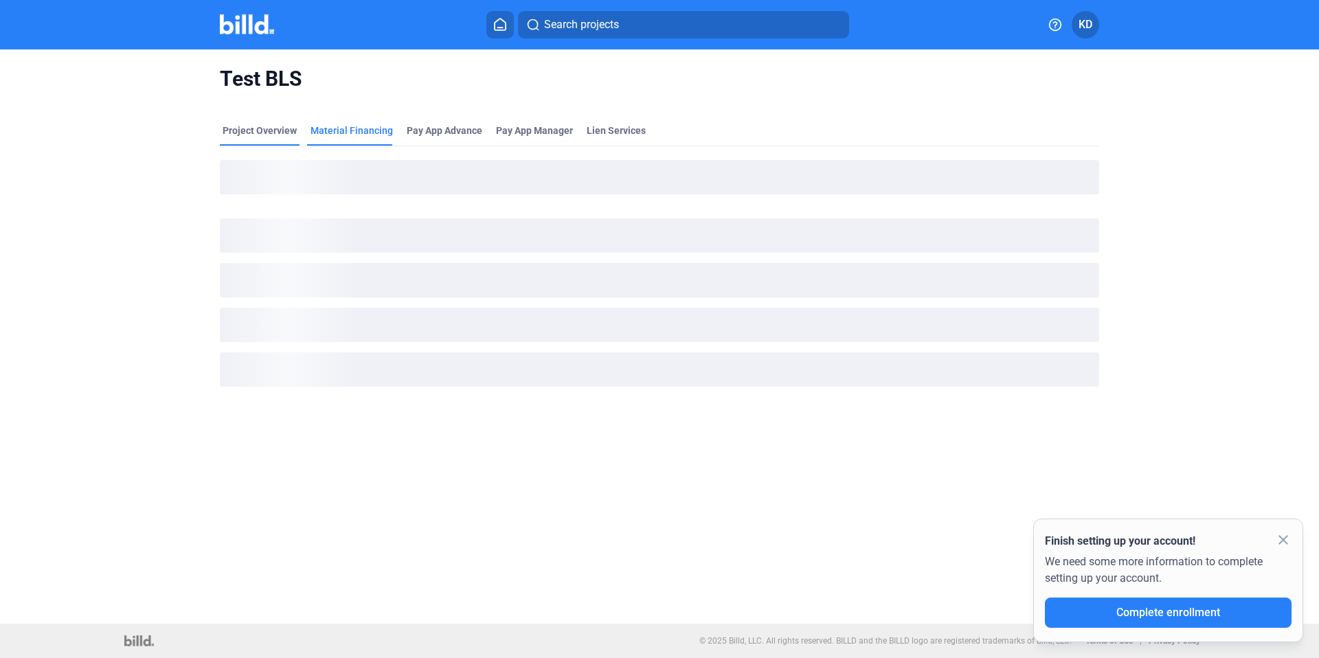
click at [256, 128] on div "Project Overview" at bounding box center [260, 131] width 74 height 14
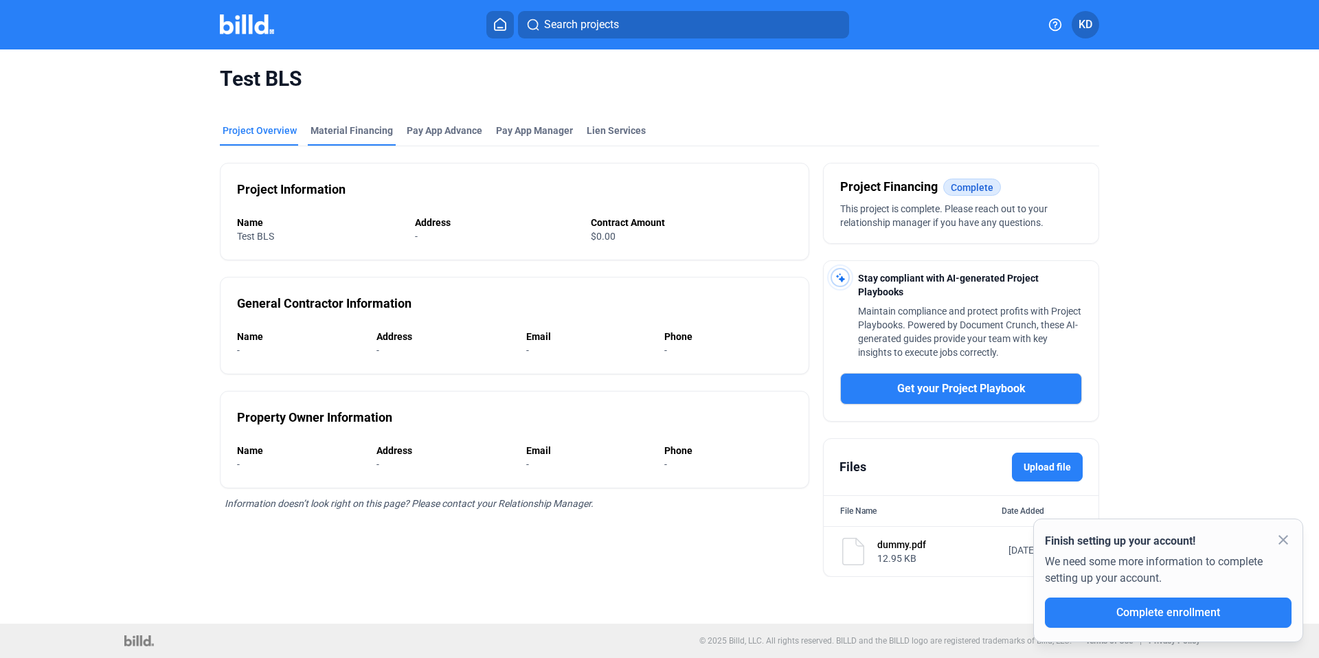
click at [359, 129] on div "Material Financing" at bounding box center [352, 131] width 82 height 14
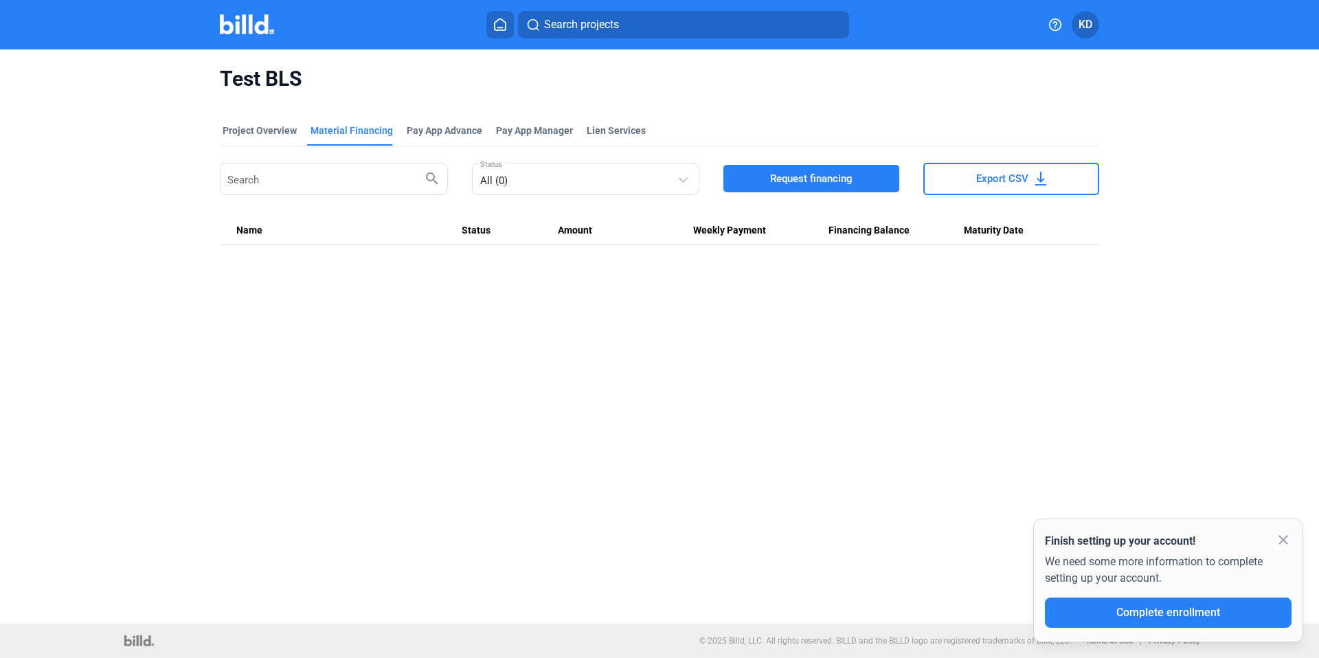
click at [849, 183] on span "Request financing" at bounding box center [811, 179] width 82 height 14
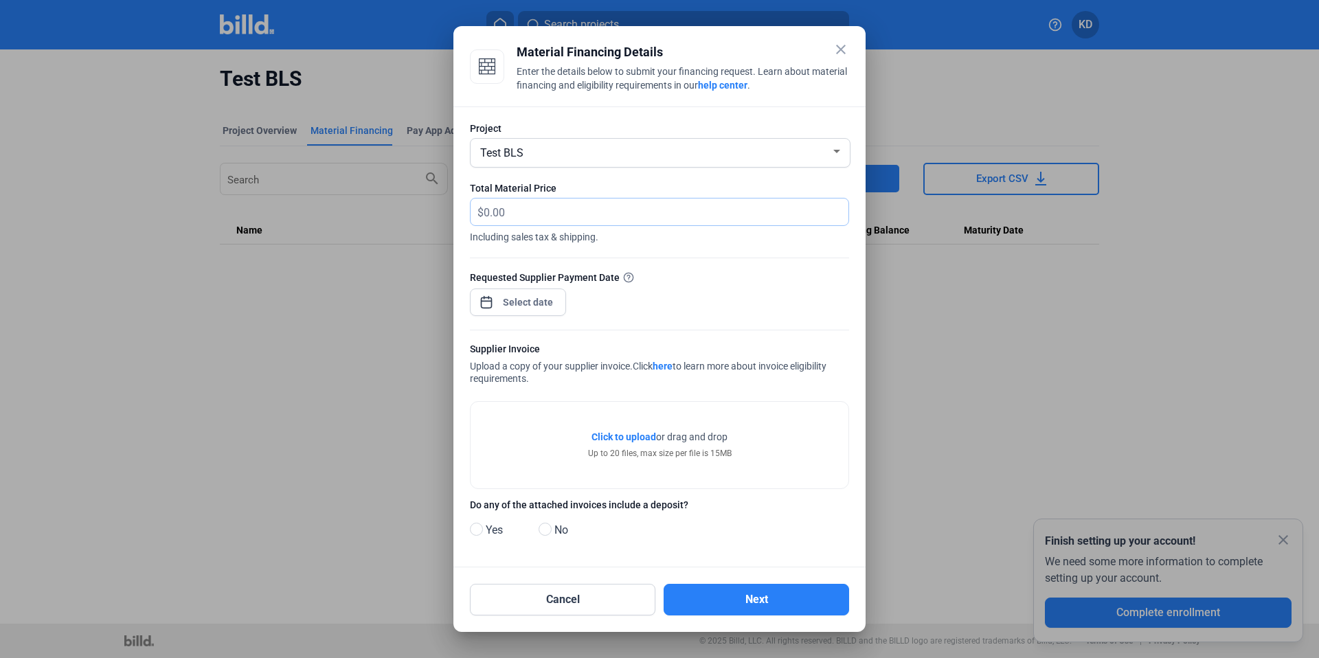
click at [535, 210] on input "text" at bounding box center [666, 212] width 365 height 27
type input "60,000"
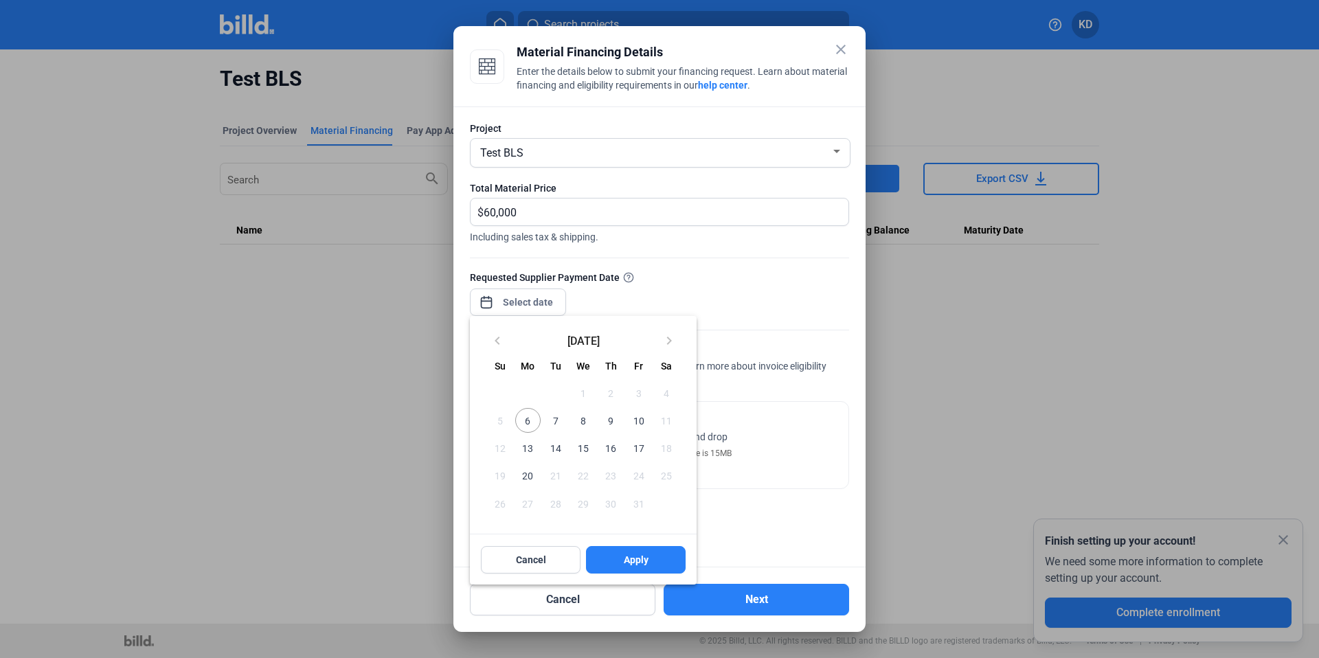
click at [528, 300] on div "close Material Financing Details Enter the details below to submit your financi…" at bounding box center [659, 329] width 1319 height 658
click at [634, 421] on span "10" at bounding box center [638, 420] width 25 height 25
drag, startPoint x: 643, startPoint y: 560, endPoint x: 651, endPoint y: 555, distance: 9.0
click at [643, 560] on span "Apply" at bounding box center [636, 560] width 25 height 14
type input "[DATE]"
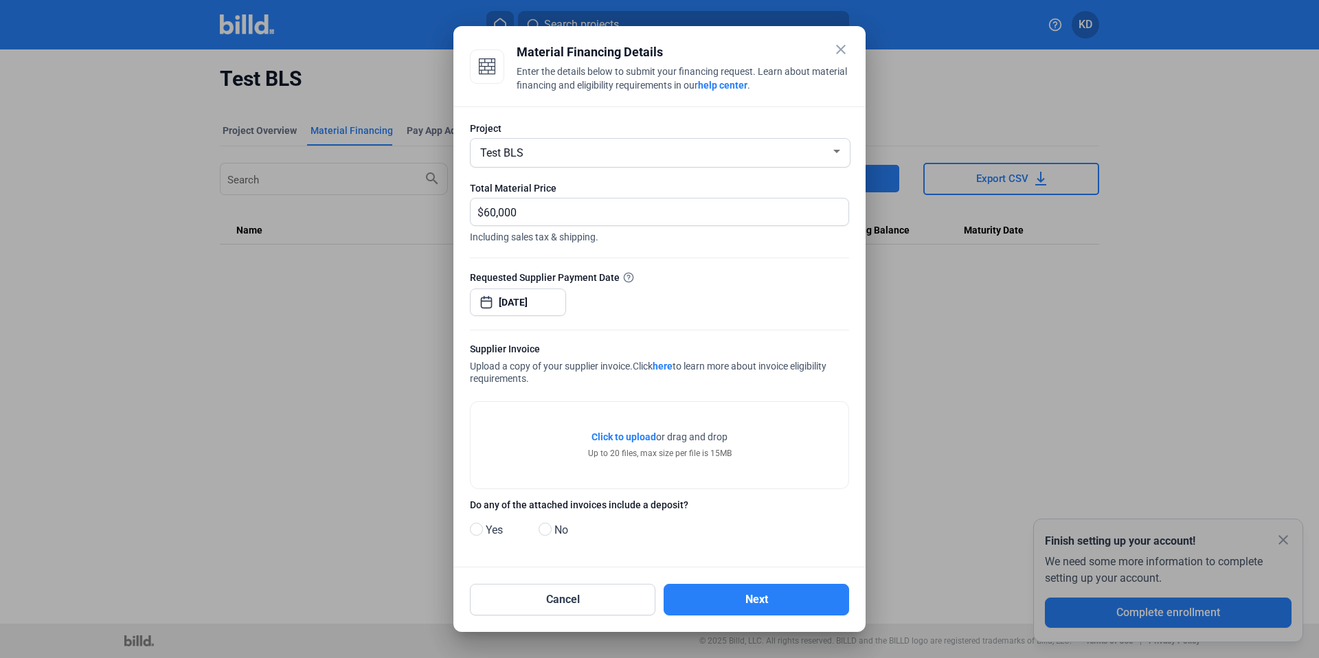
click at [628, 436] on span "Click to upload" at bounding box center [623, 436] width 65 height 11
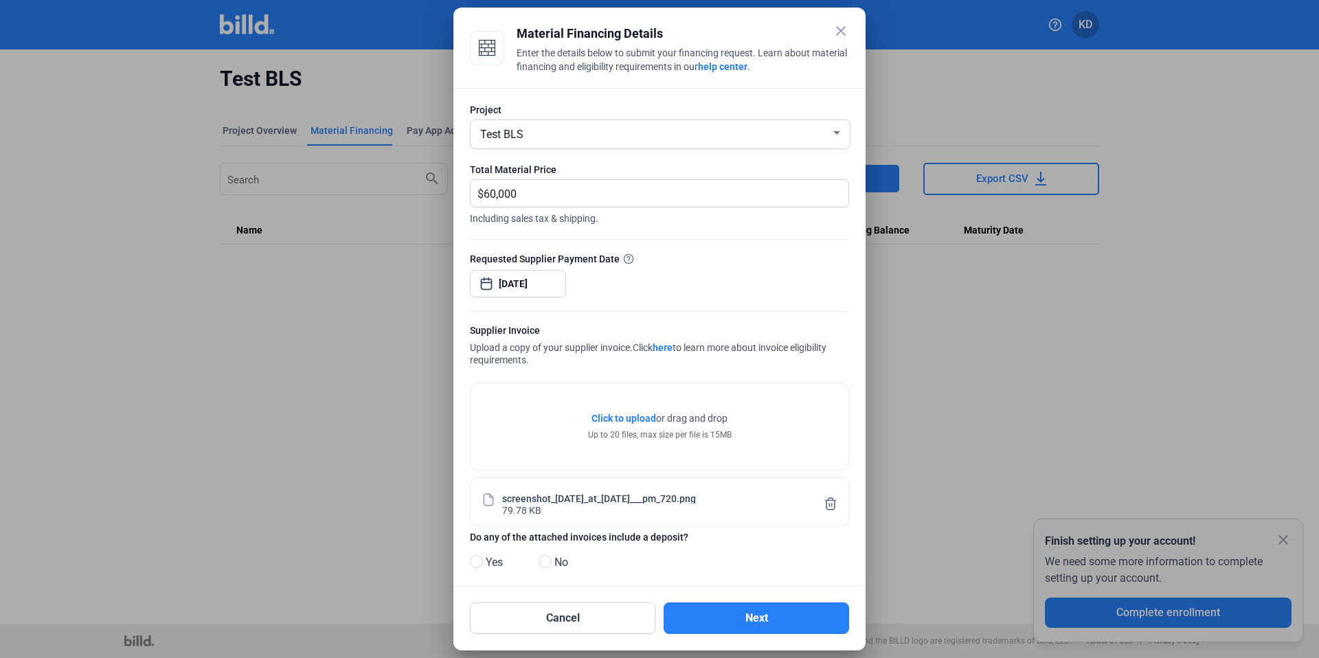
scroll to position [14, 0]
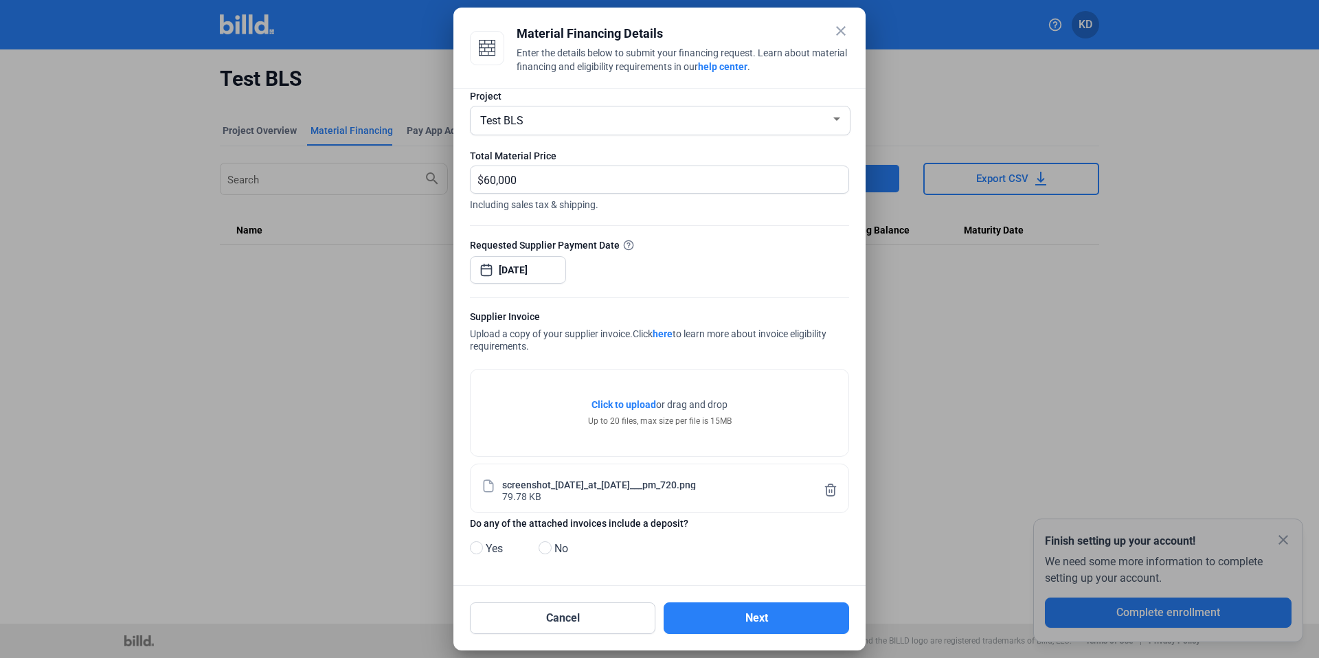
click at [482, 552] on span "Yes" at bounding box center [491, 549] width 23 height 16
click at [480, 552] on input "Yes" at bounding box center [475, 548] width 10 height 10
radio input "true"
click at [769, 602] on button "Next" at bounding box center [756, 618] width 185 height 32
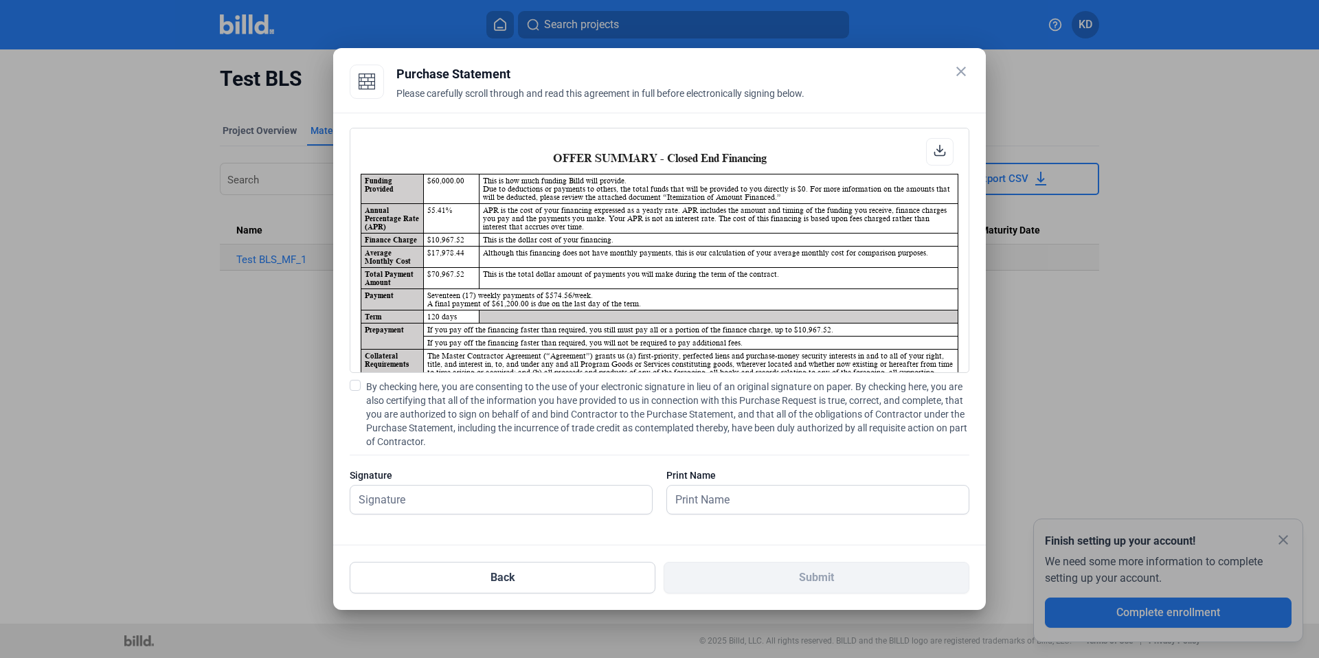
scroll to position [1, 0]
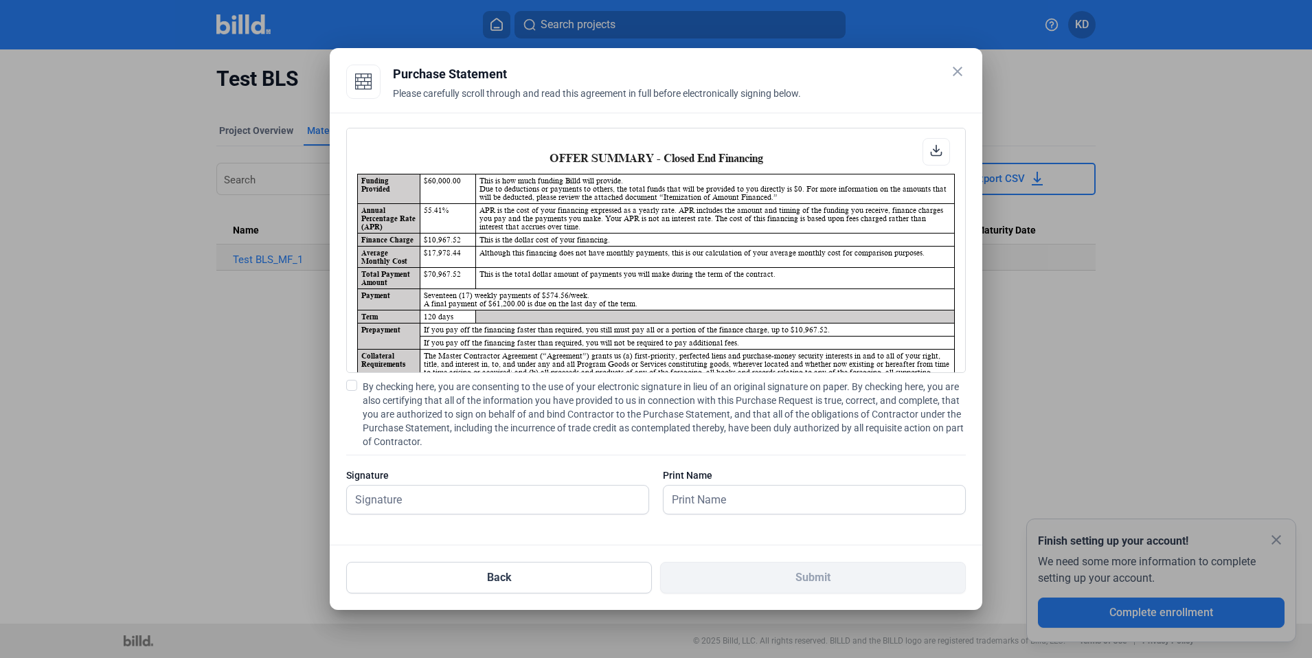
click at [352, 383] on span at bounding box center [351, 385] width 11 height 11
click at [0, 0] on input "By checking here, you are consenting to the use of your electronic signature in…" at bounding box center [0, 0] width 0 height 0
click at [434, 490] on input "text" at bounding box center [490, 500] width 286 height 28
type input "kat test"
click at [745, 495] on input "text" at bounding box center [807, 500] width 286 height 28
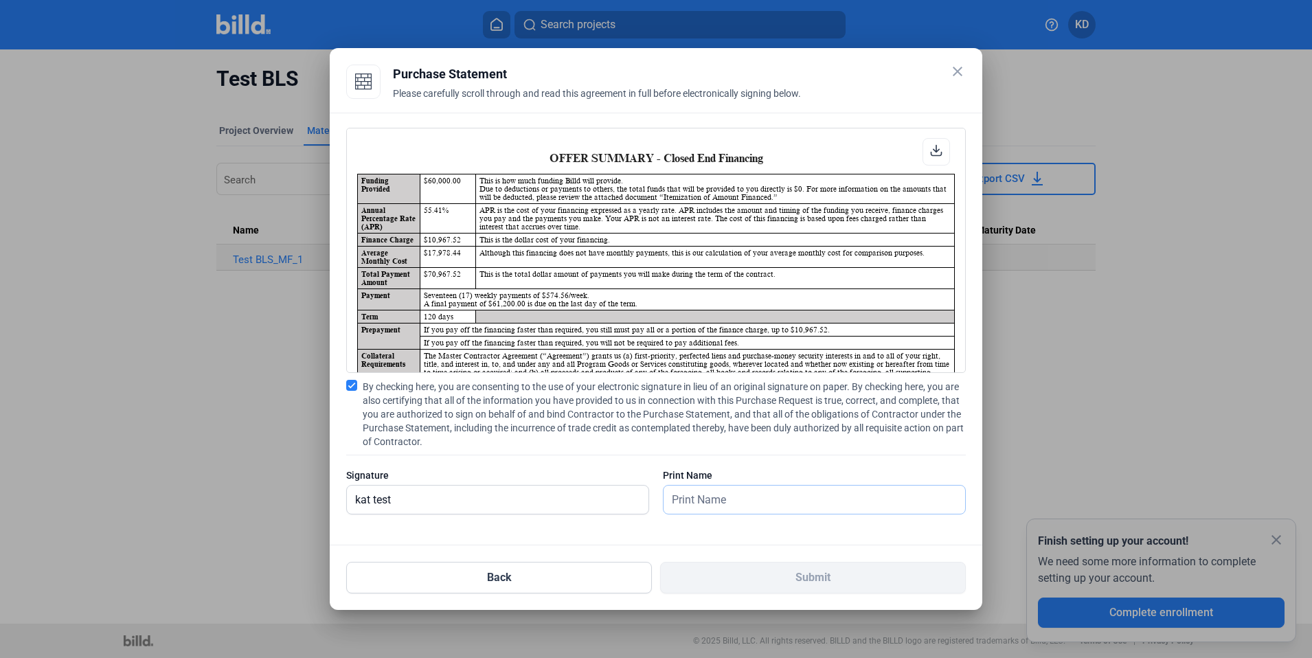
type input "kat test"
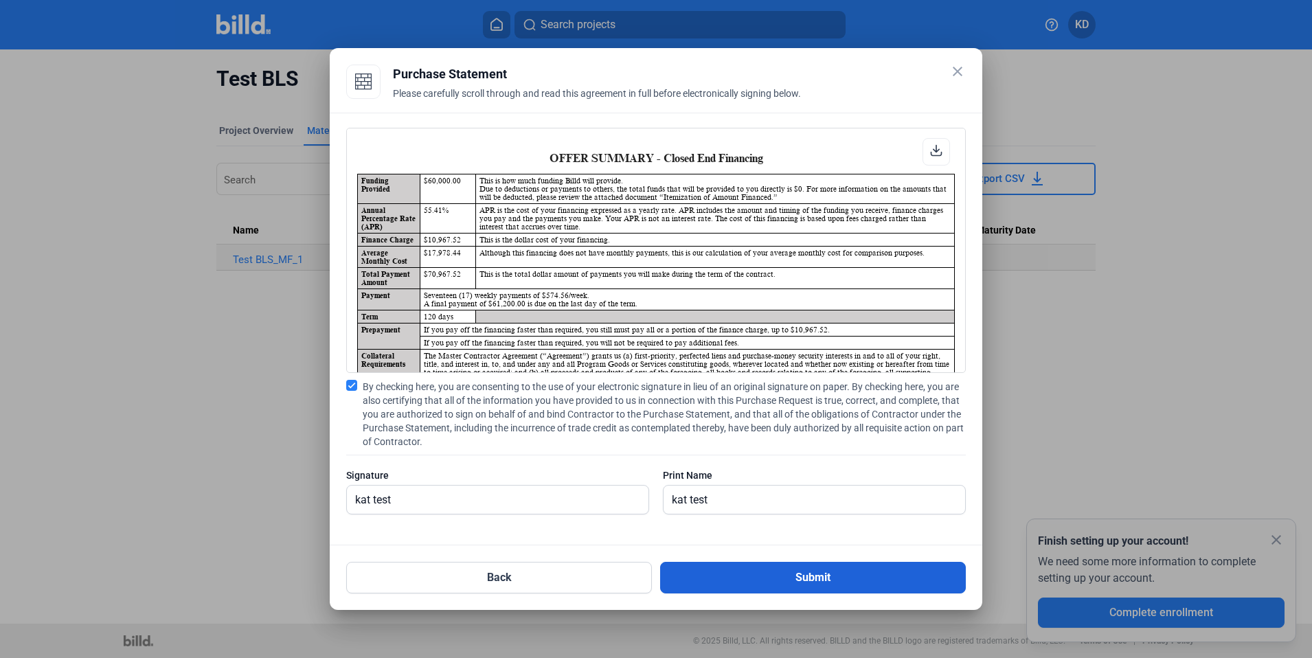
click at [820, 580] on button "Submit" at bounding box center [813, 578] width 306 height 32
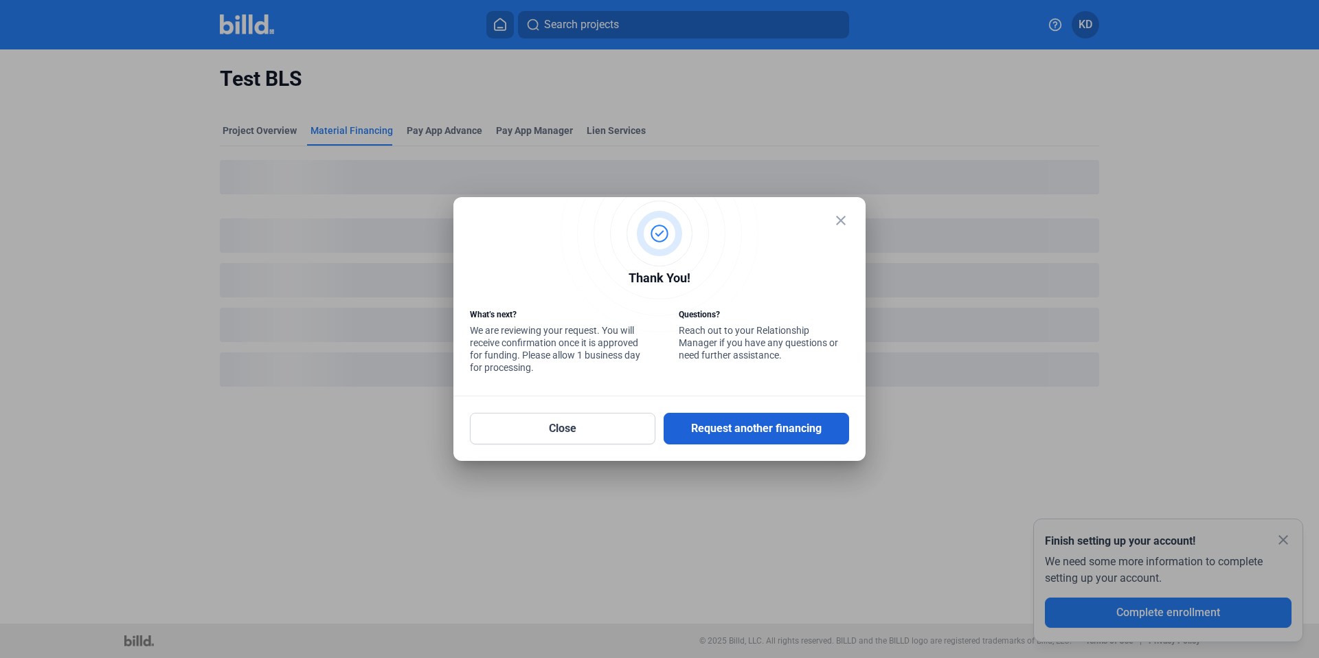
click at [803, 420] on button "Request another financing" at bounding box center [756, 429] width 185 height 32
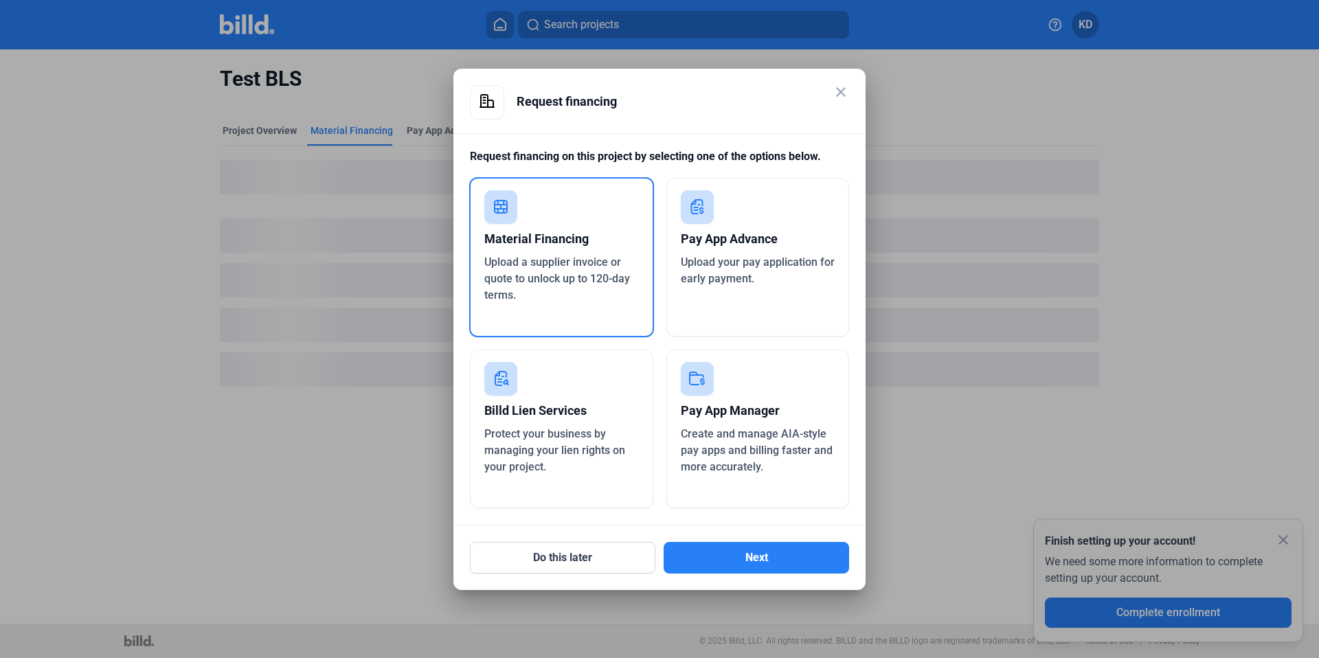
click at [721, 258] on span "Upload your pay application for early payment." at bounding box center [758, 271] width 154 height 30
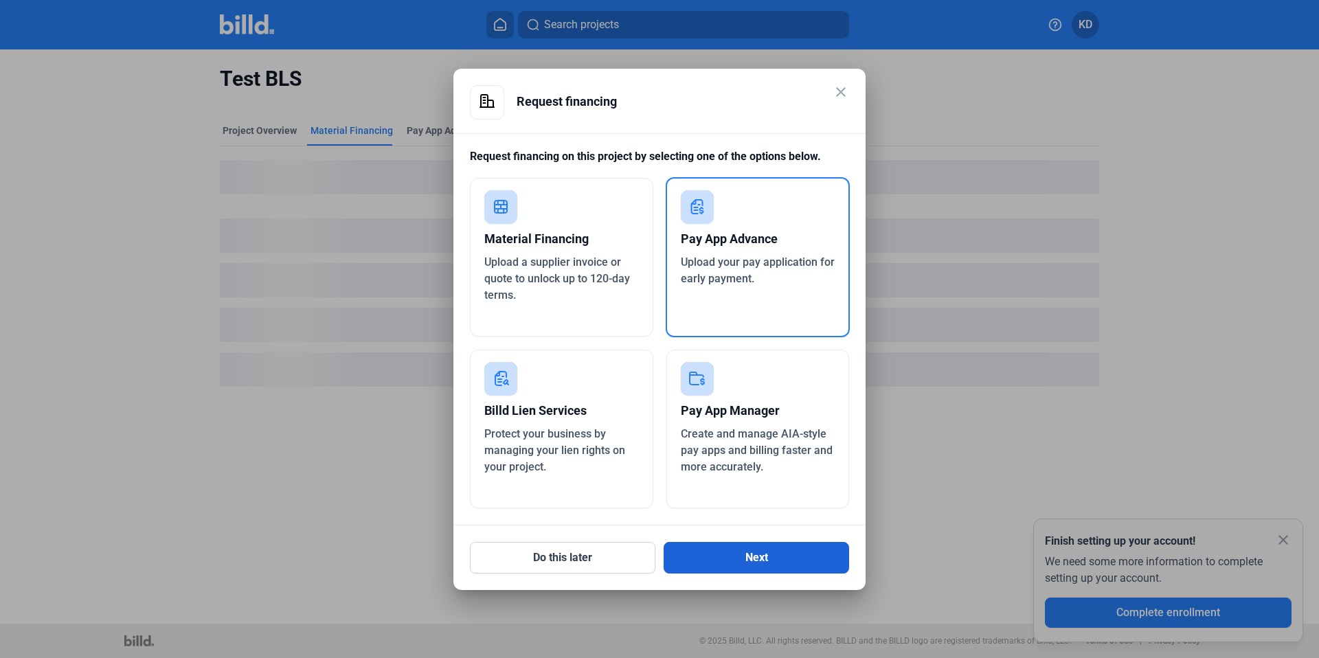
click at [771, 547] on button "Next" at bounding box center [756, 558] width 185 height 32
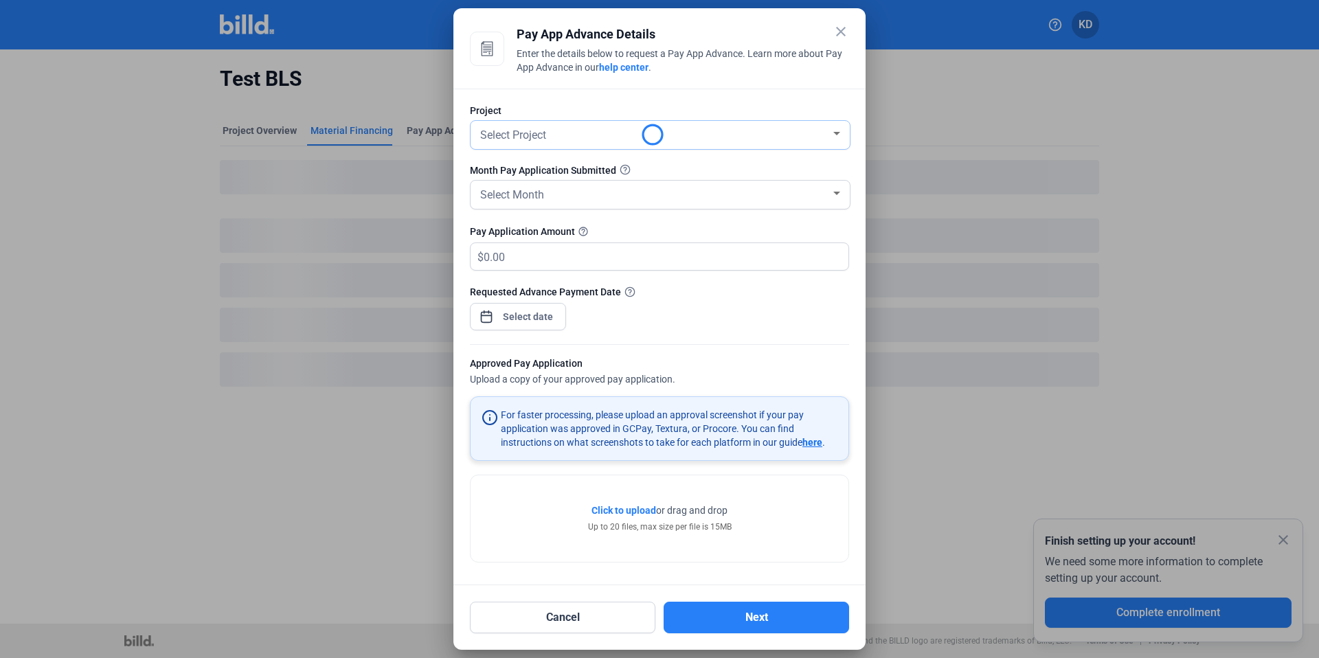
click at [541, 137] on span "Select Project" at bounding box center [513, 134] width 66 height 13
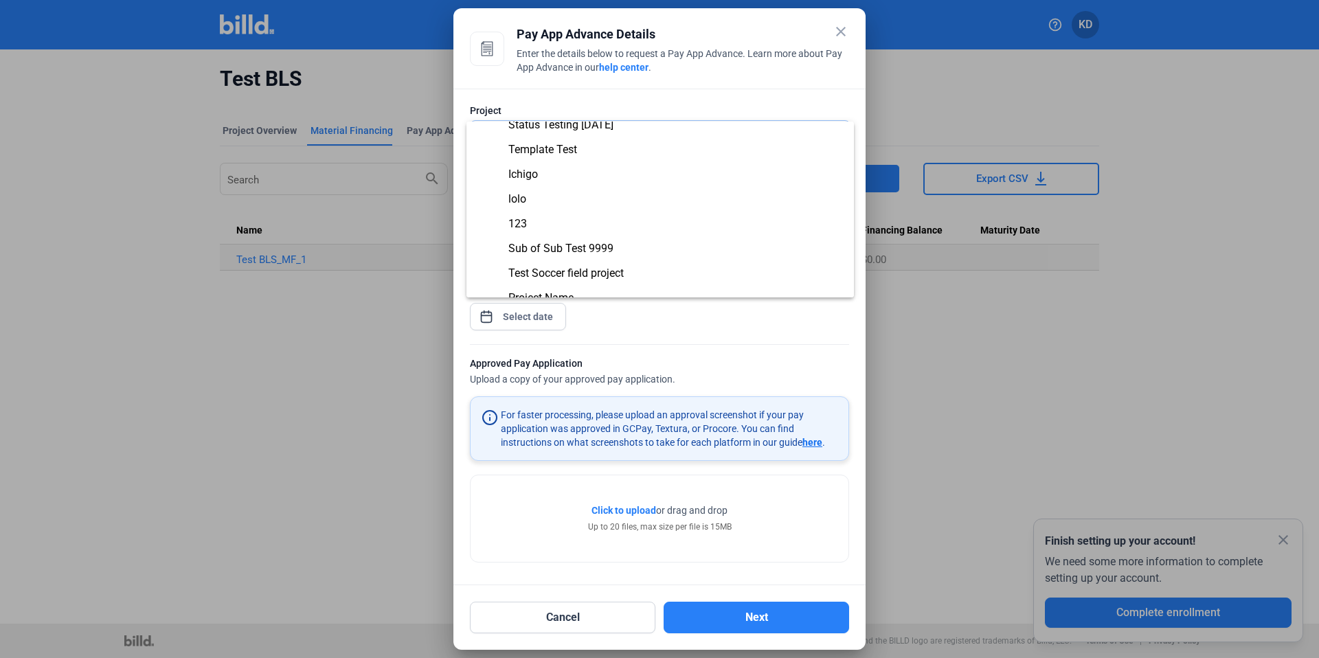
scroll to position [3248, 0]
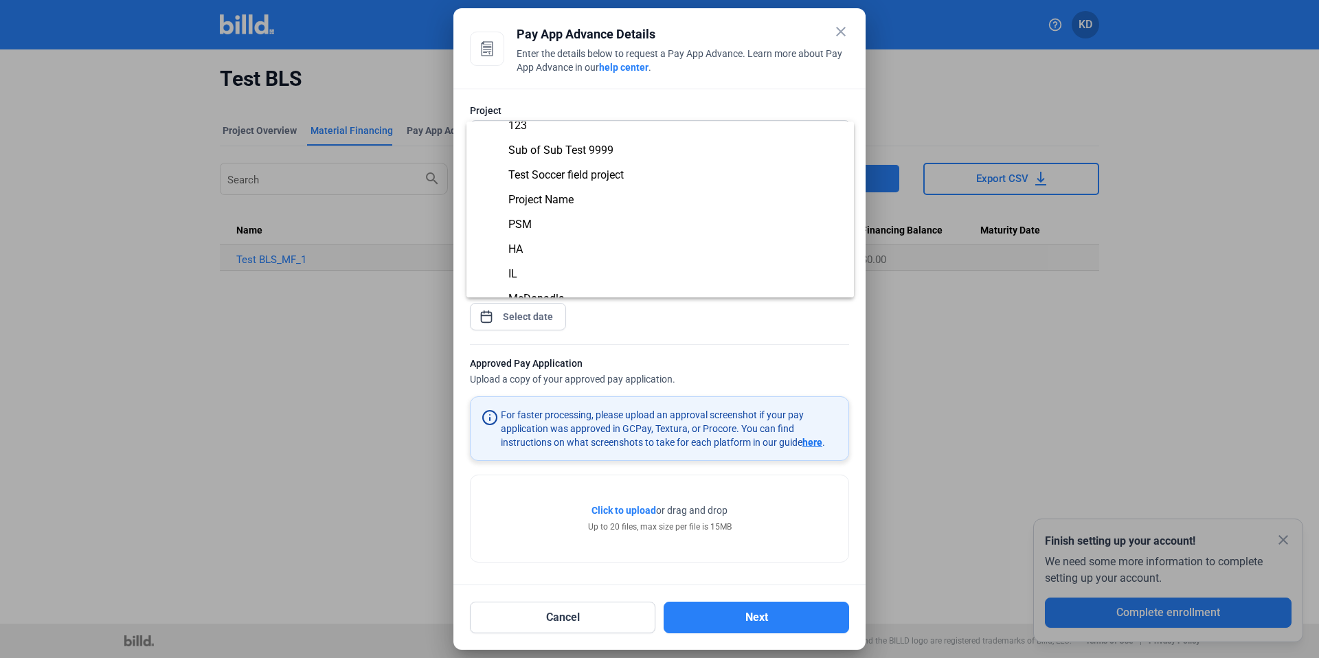
click at [653, 106] on div at bounding box center [659, 329] width 1319 height 658
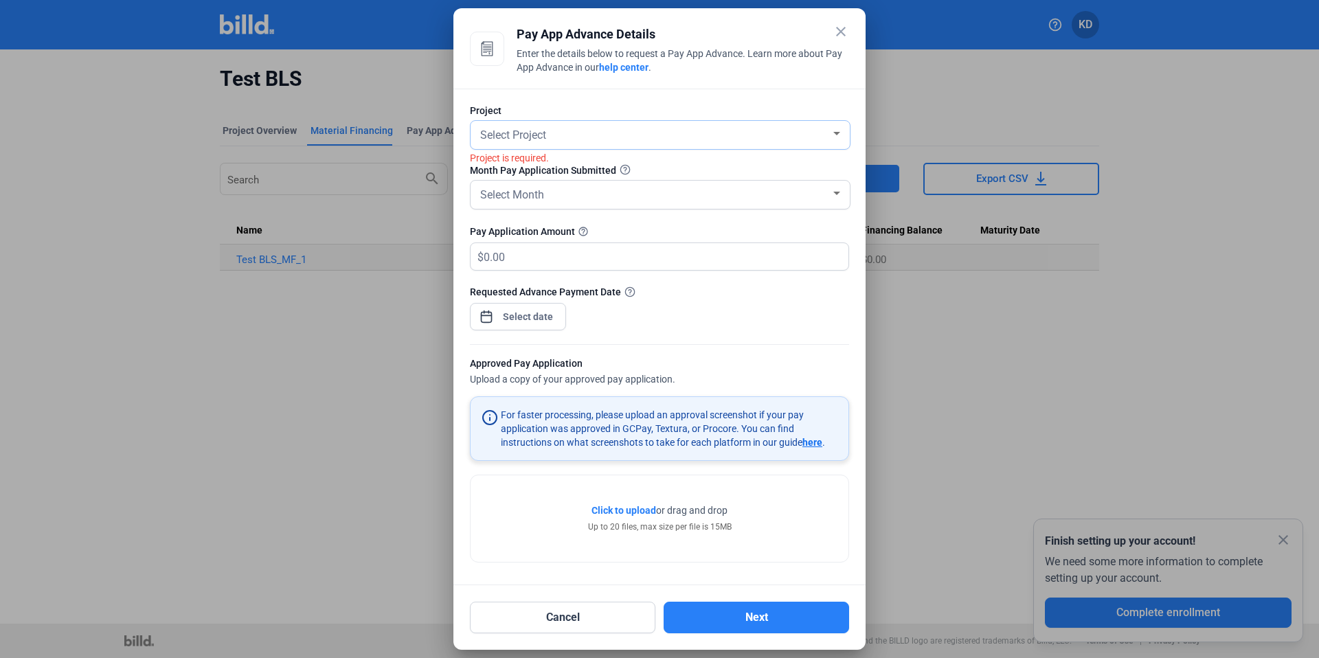
click at [550, 138] on div "Select Project" at bounding box center [653, 133] width 353 height 19
click at [550, 138] on div "Status Test" at bounding box center [653, 133] width 353 height 19
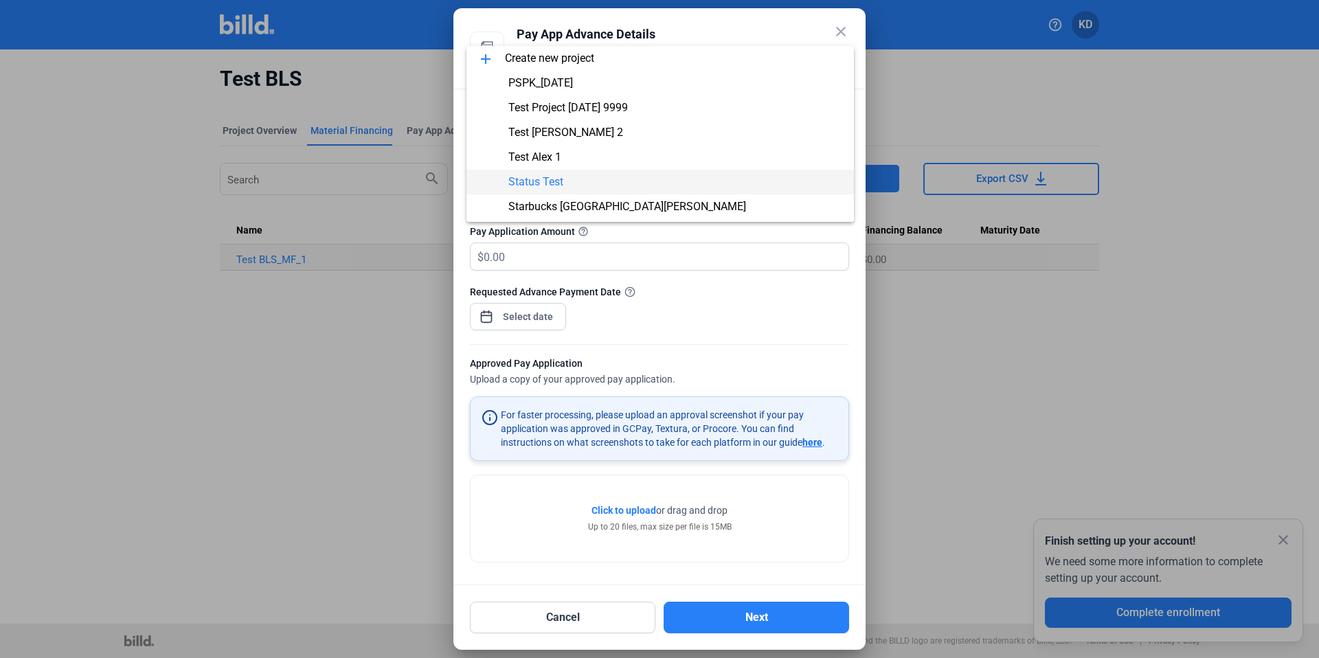
scroll to position [48, 0]
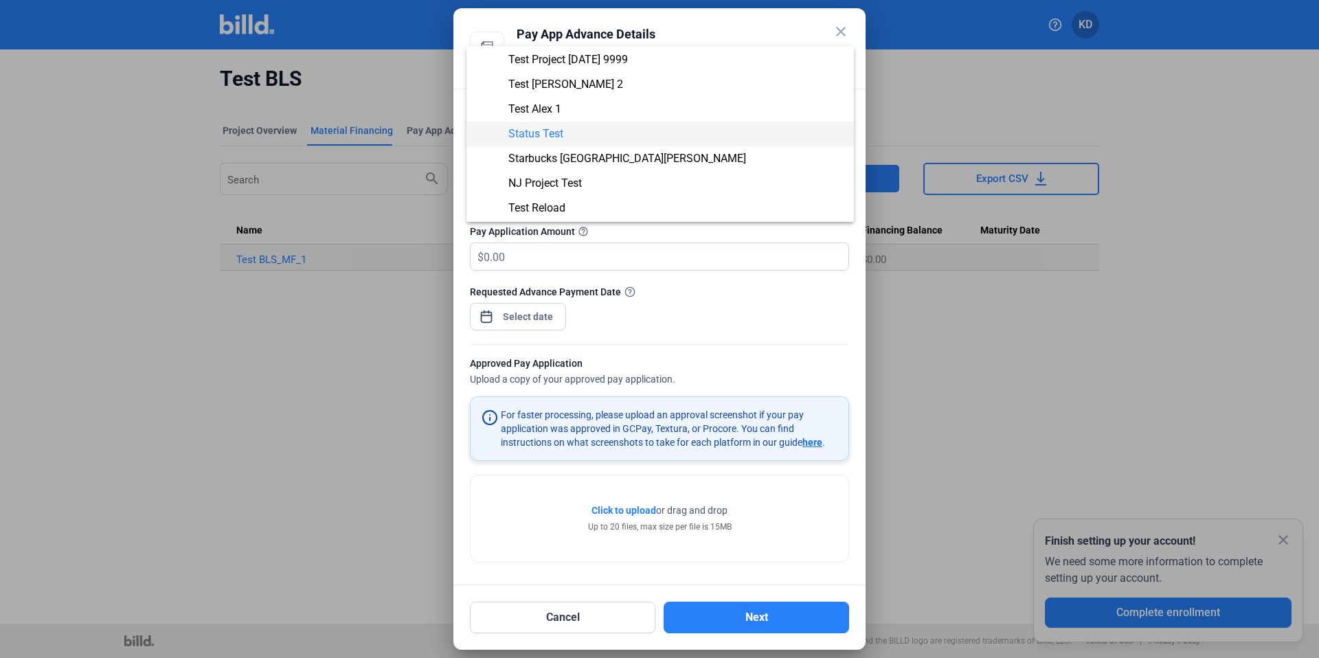
click at [839, 32] on div at bounding box center [659, 329] width 1319 height 658
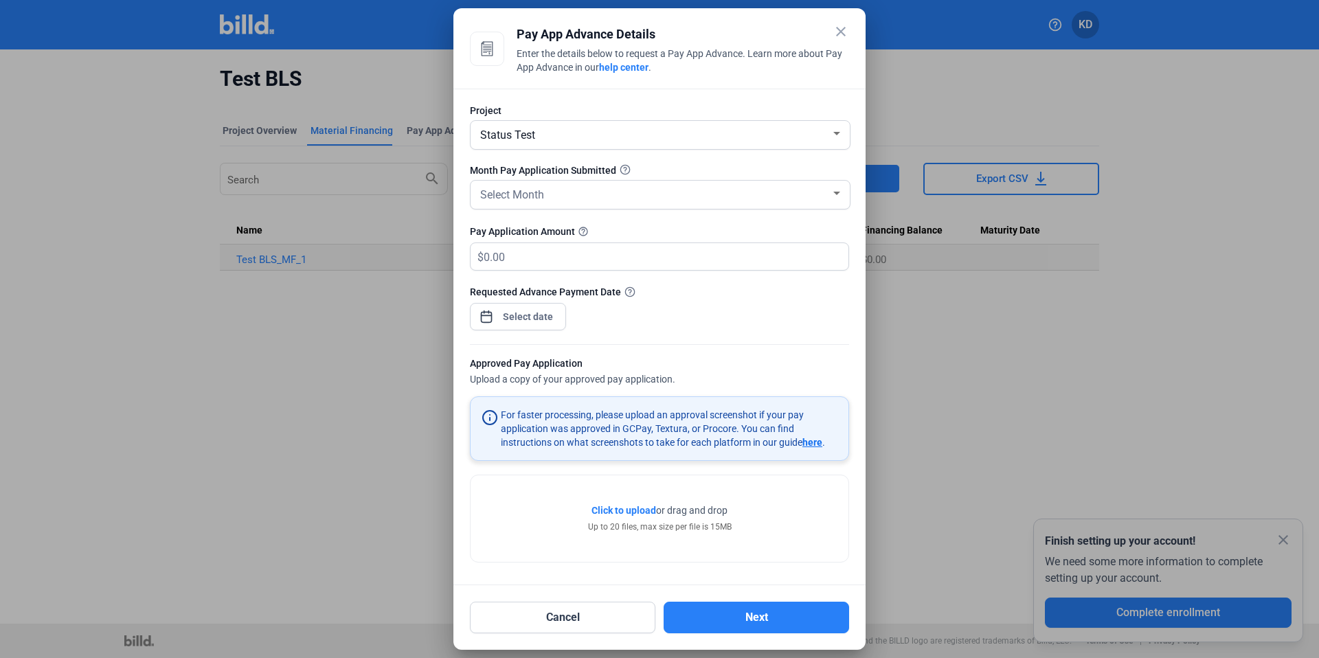
click at [839, 32] on mat-icon "close" at bounding box center [841, 31] width 16 height 16
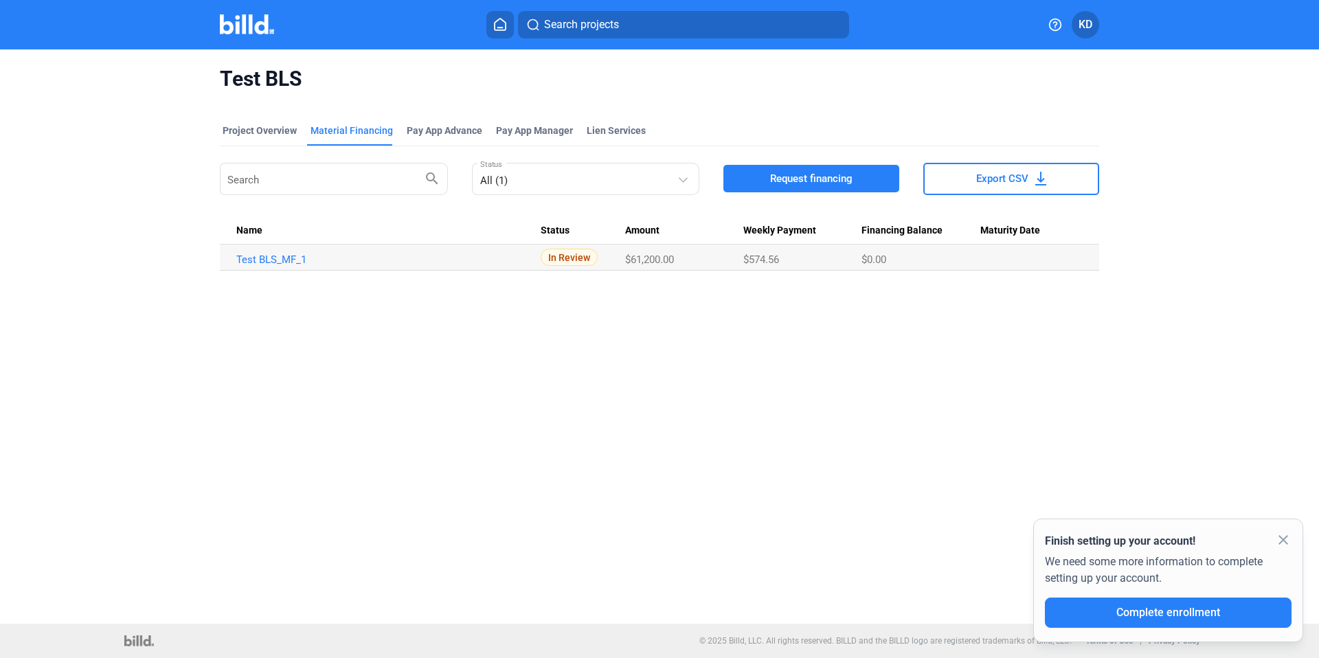
click at [877, 185] on button "Request financing" at bounding box center [811, 178] width 176 height 27
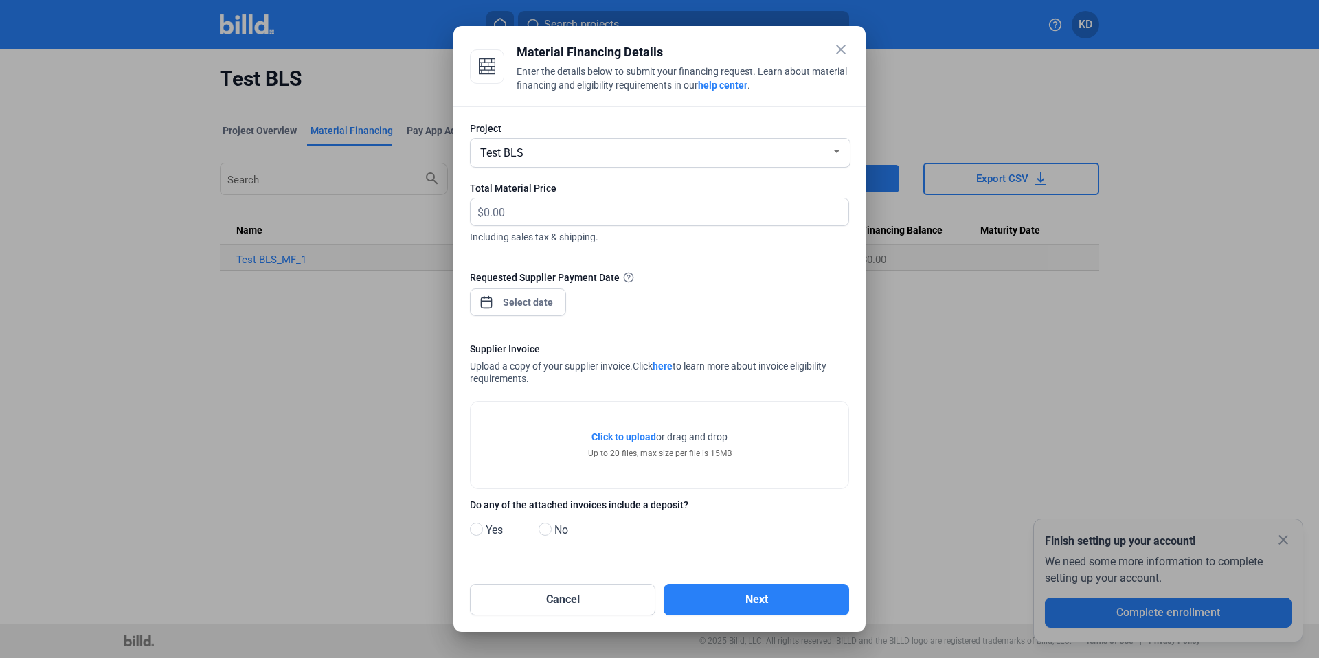
click at [844, 46] on mat-icon "close" at bounding box center [841, 49] width 16 height 16
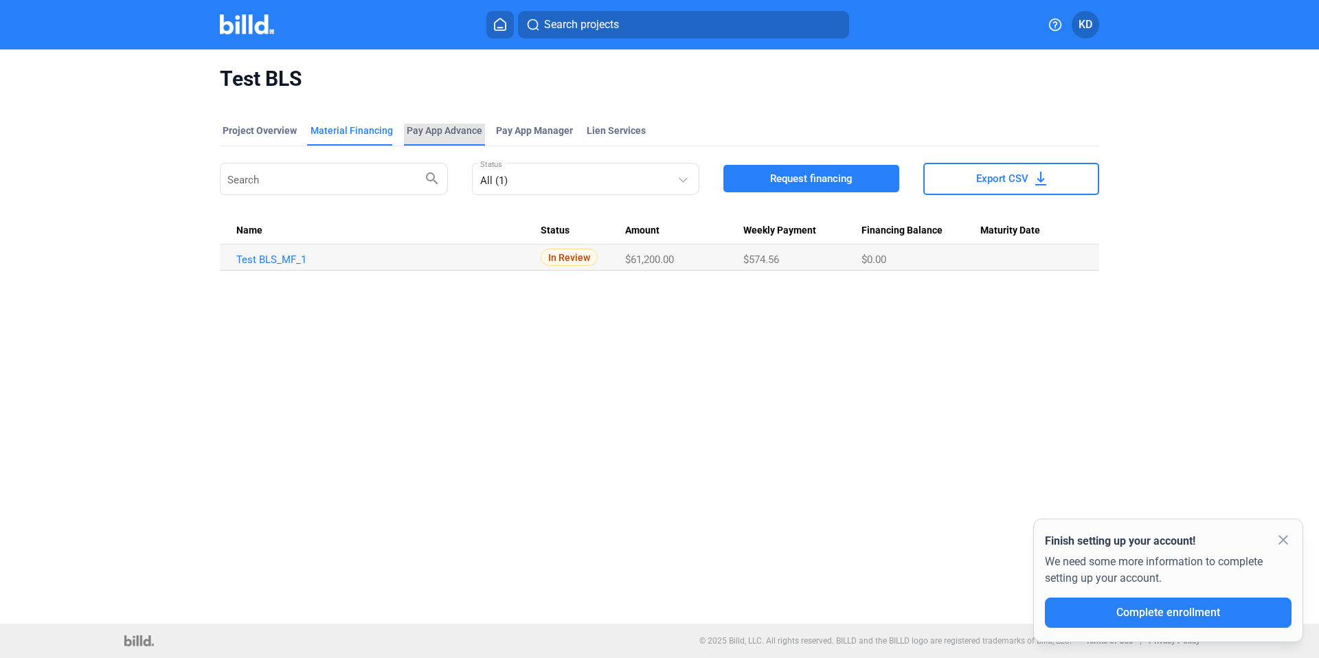
click at [440, 128] on div "Pay App Advance" at bounding box center [445, 131] width 76 height 14
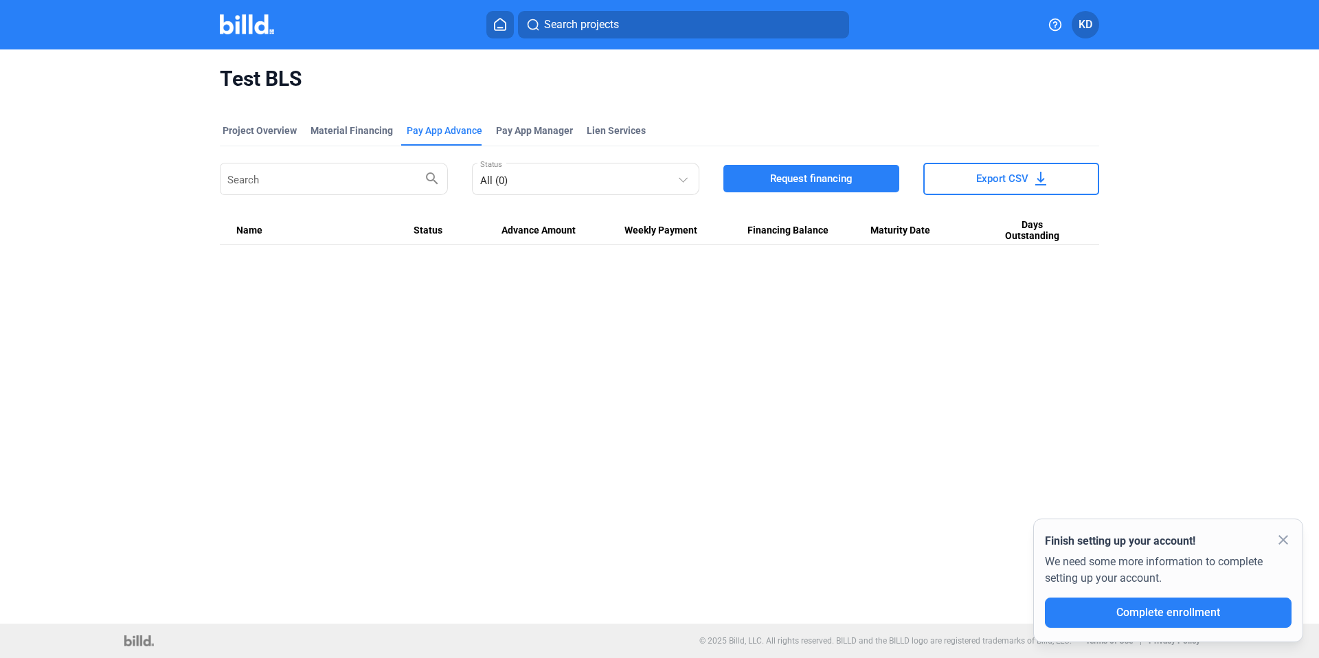
click at [773, 188] on button "Request financing" at bounding box center [811, 178] width 176 height 27
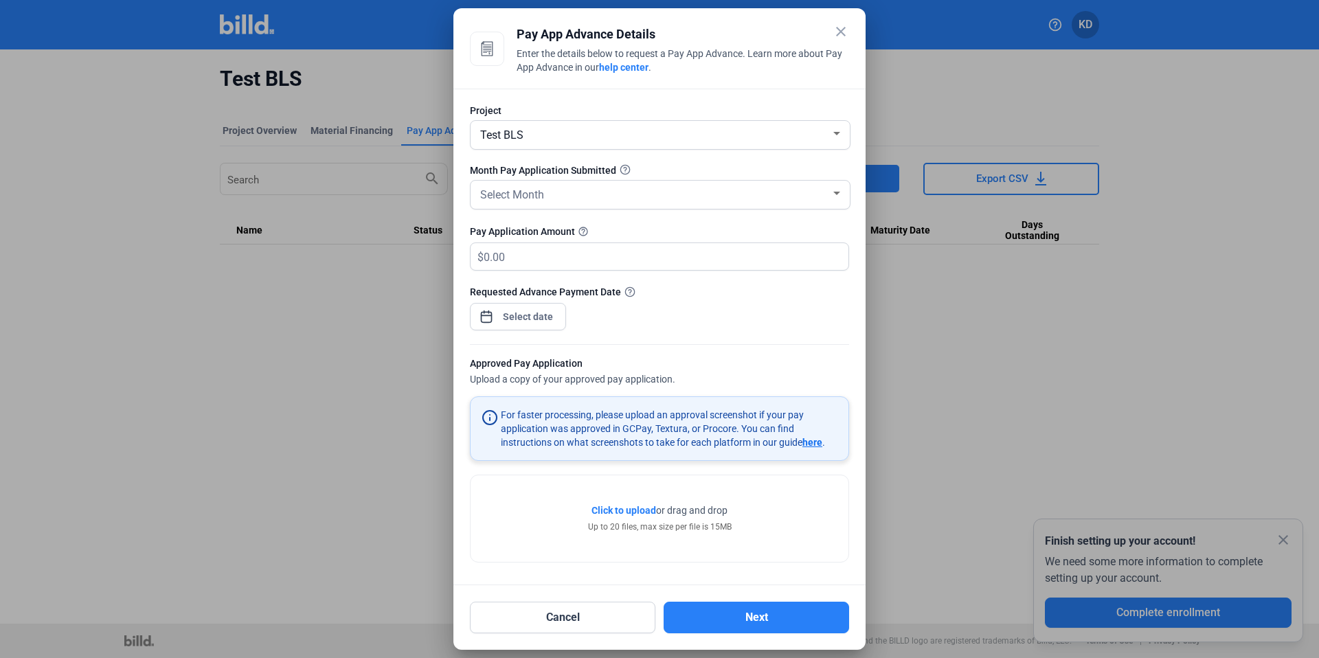
click at [635, 140] on div "Test BLS" at bounding box center [653, 133] width 353 height 19
click at [645, 167] on div at bounding box center [659, 329] width 1319 height 658
click at [626, 193] on div "Select Month" at bounding box center [653, 193] width 353 height 19
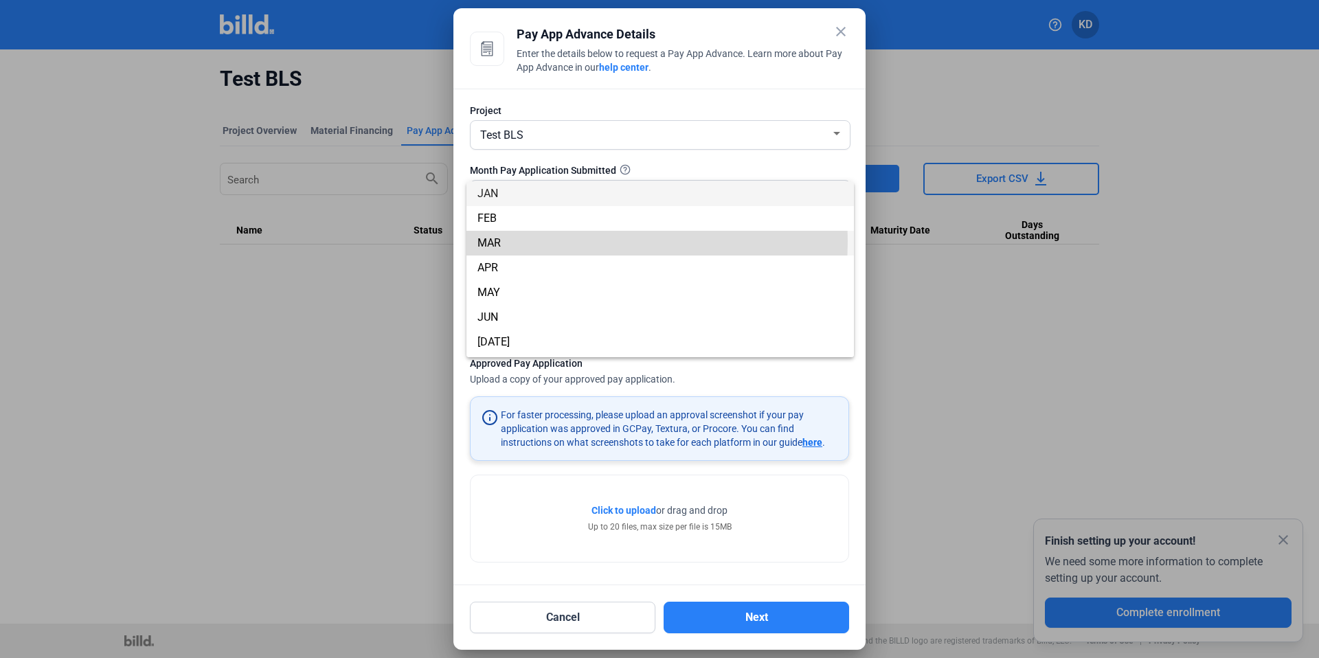
click at [585, 241] on span "MAR" at bounding box center [659, 243] width 365 height 25
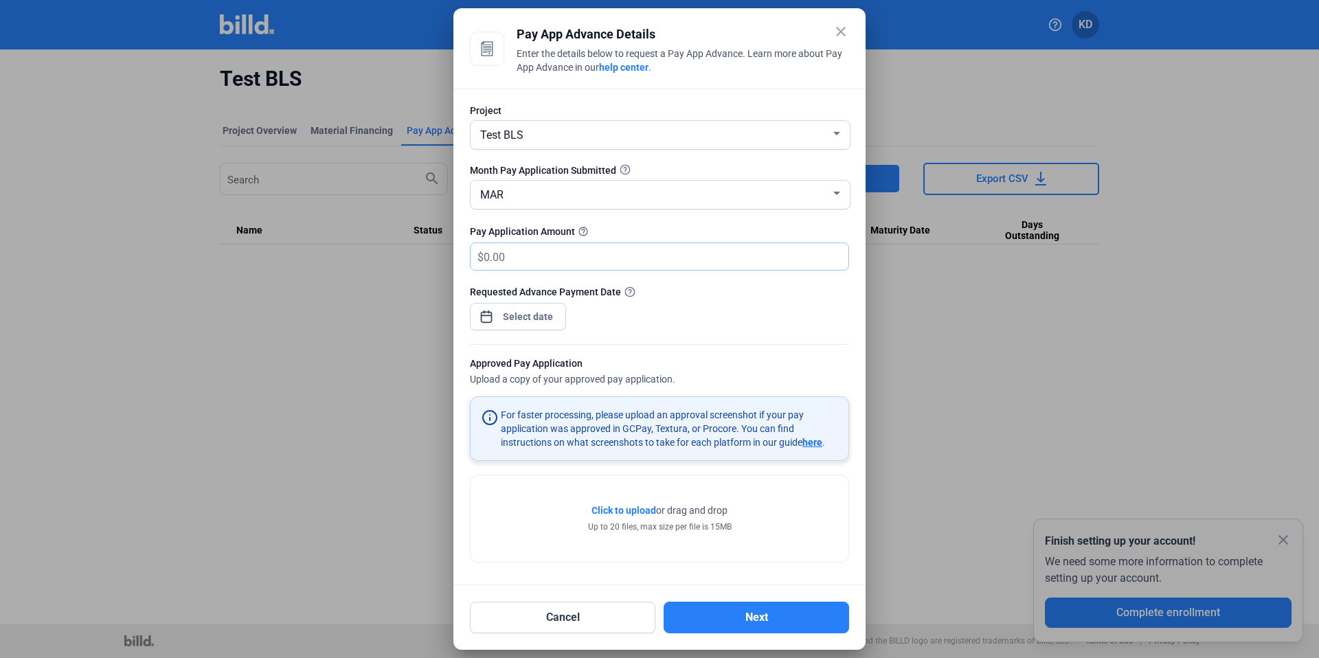
click at [554, 259] on input "text" at bounding box center [666, 256] width 365 height 27
type input "350,000"
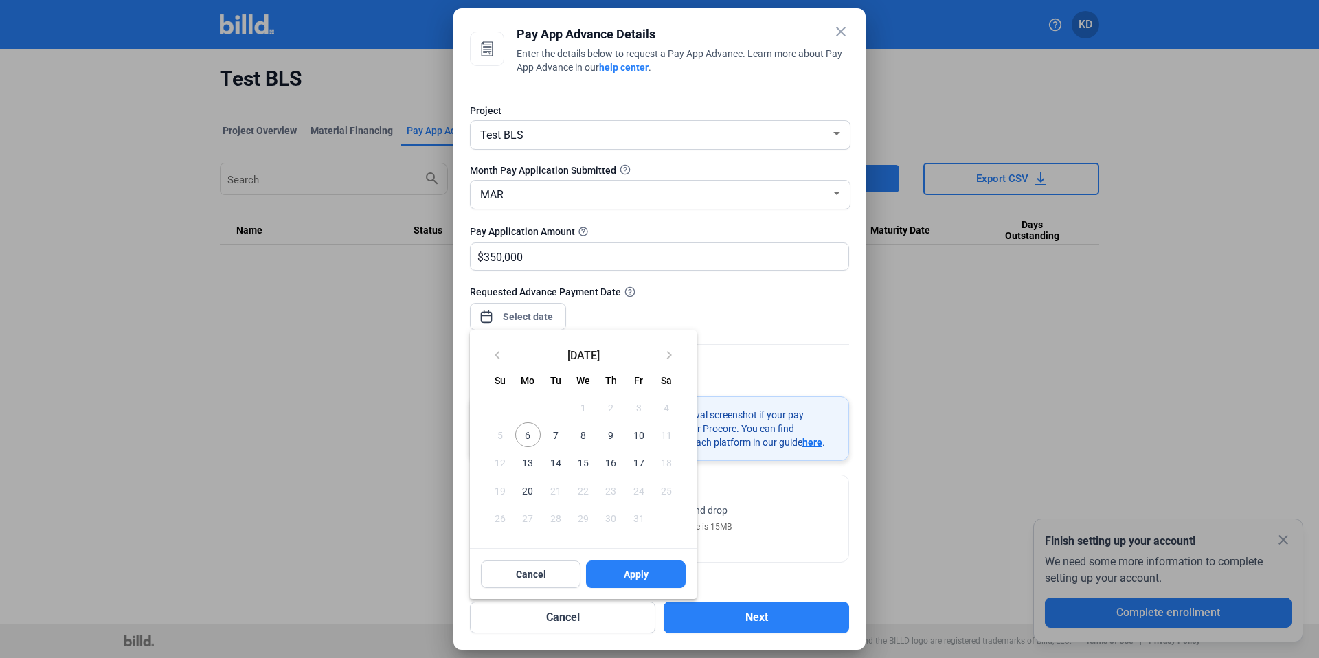
click at [526, 319] on div "close Pay App Advance Details Enter the details below to request a Pay App Adva…" at bounding box center [659, 329] width 1319 height 658
click at [593, 440] on span "8" at bounding box center [583, 434] width 25 height 25
click at [629, 561] on button "Apply" at bounding box center [636, 574] width 100 height 27
type input "[DATE]"
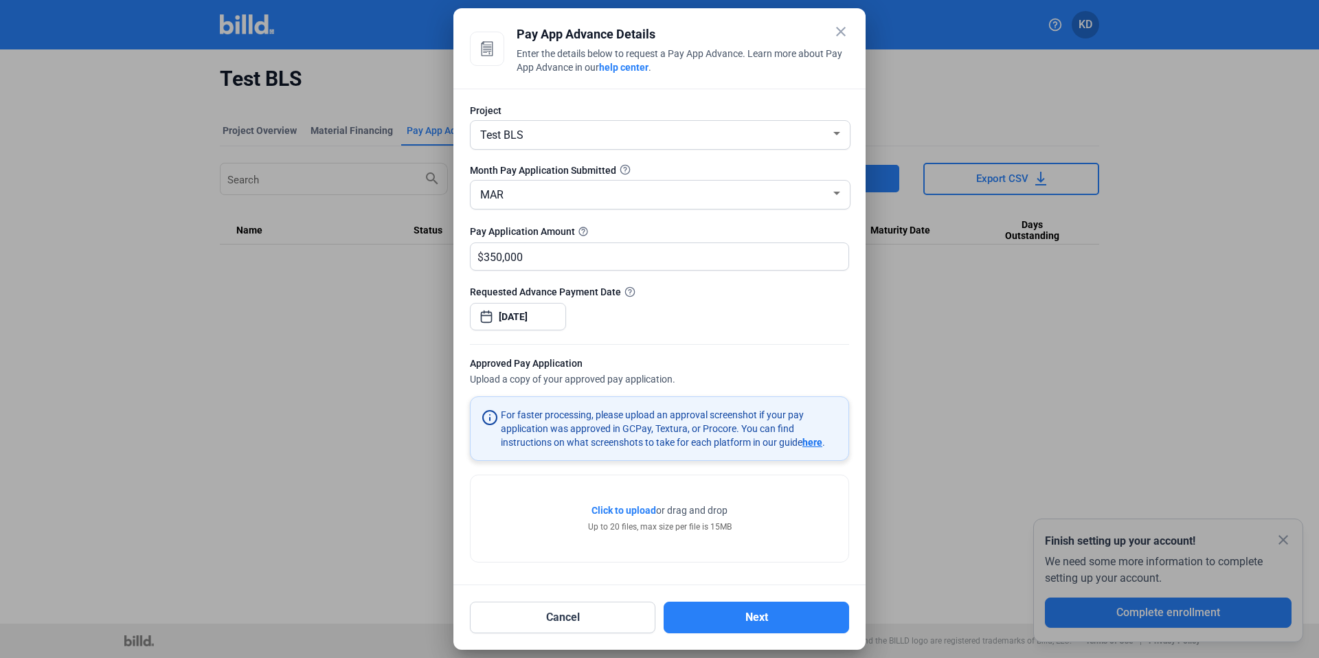
click at [645, 510] on span "Click to upload" at bounding box center [623, 510] width 65 height 11
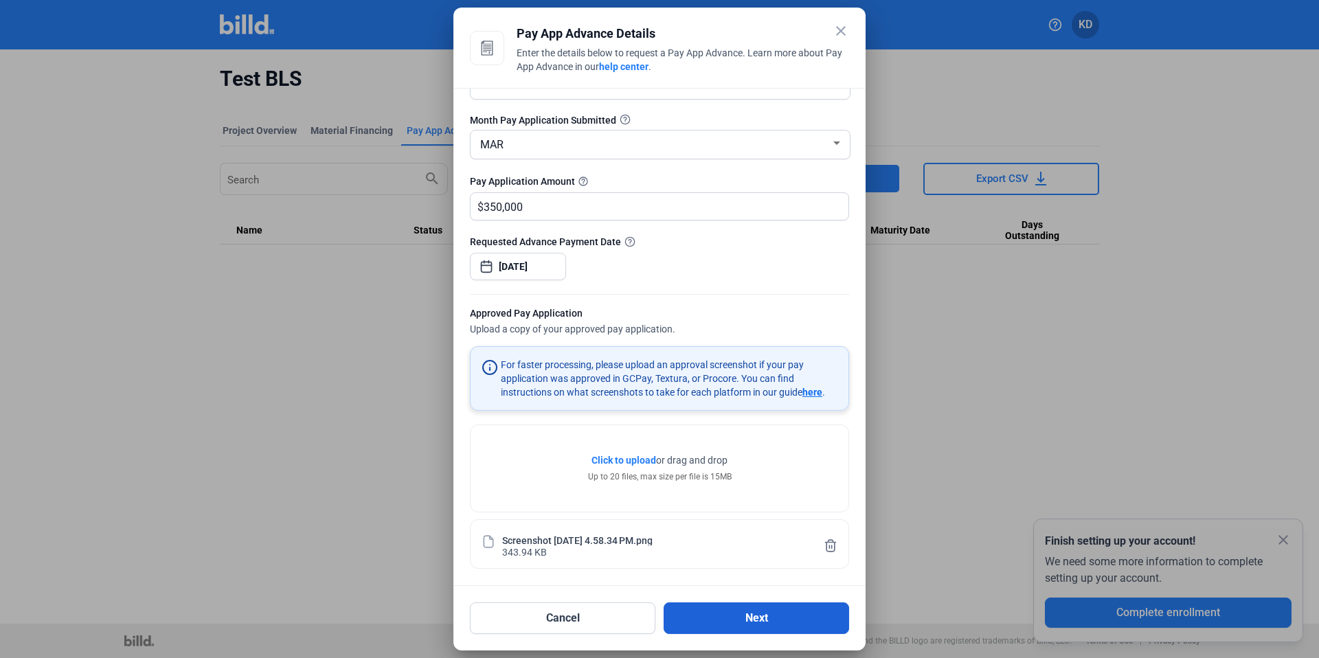
click at [736, 614] on button "Next" at bounding box center [756, 618] width 185 height 32
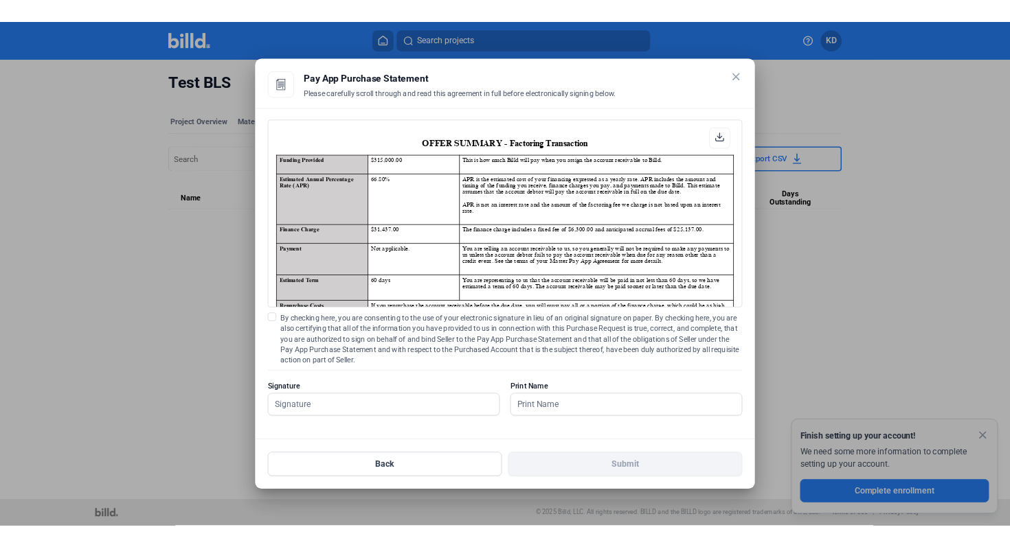
scroll to position [1, 0]
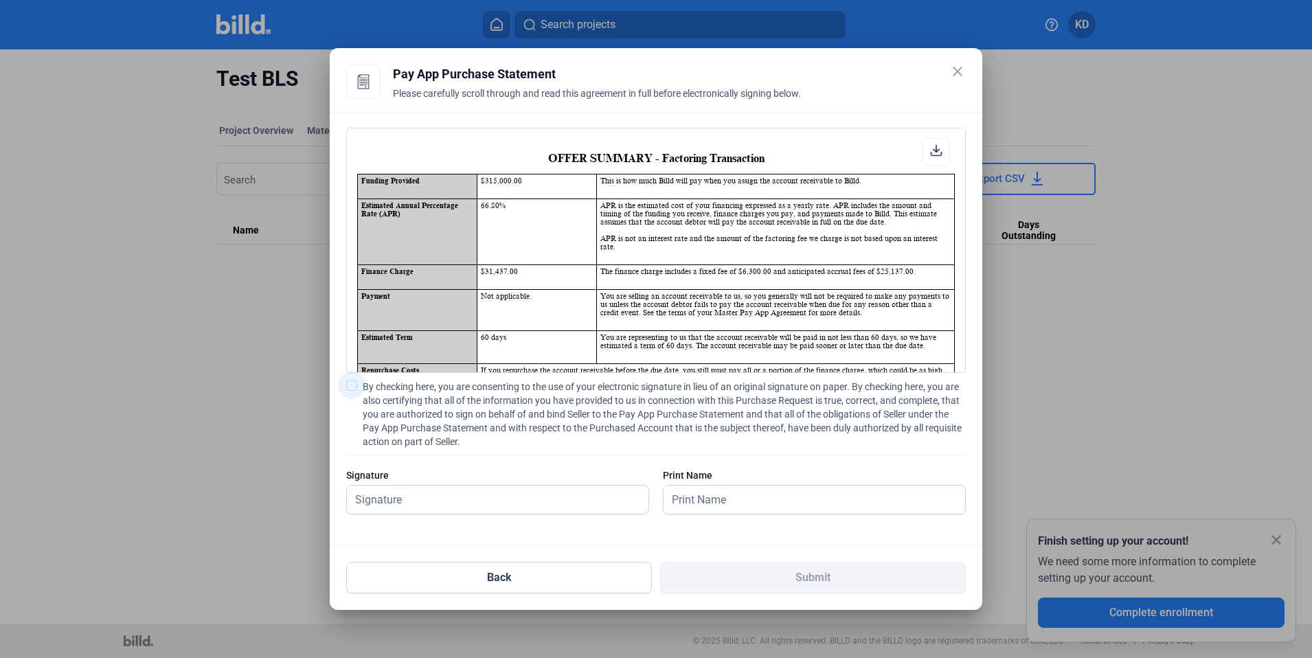
click at [350, 384] on span at bounding box center [351, 385] width 11 height 11
click at [0, 0] on input "By checking here, you are consenting to the use of your electronic signature in…" at bounding box center [0, 0] width 0 height 0
click at [407, 501] on input "text" at bounding box center [490, 500] width 286 height 28
type input "kat test"
click at [771, 492] on input "text" at bounding box center [807, 500] width 286 height 28
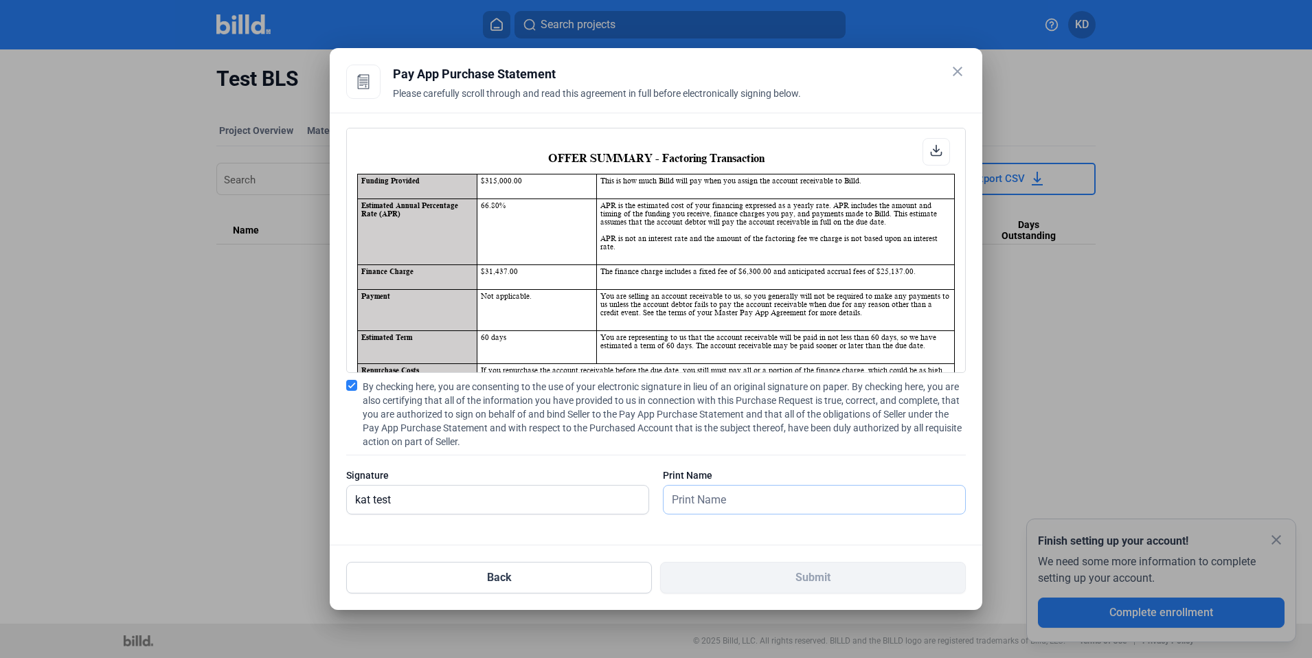
type input "kat test"
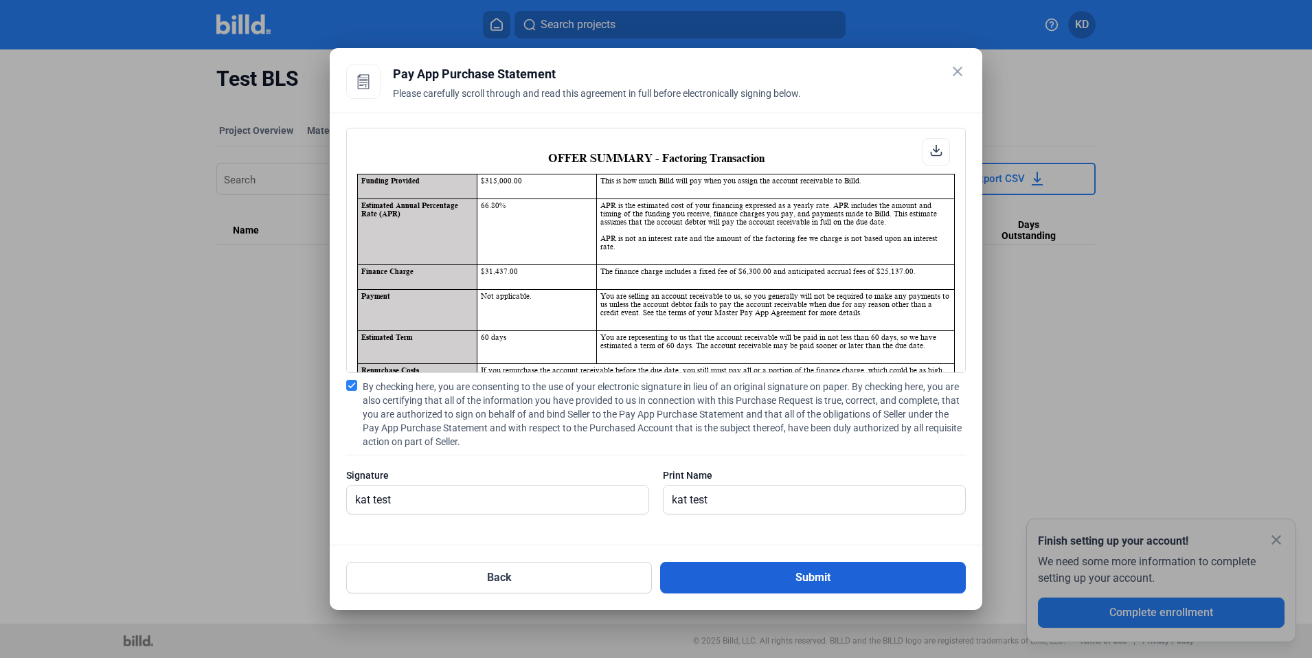
click at [745, 589] on button "Submit" at bounding box center [813, 578] width 306 height 32
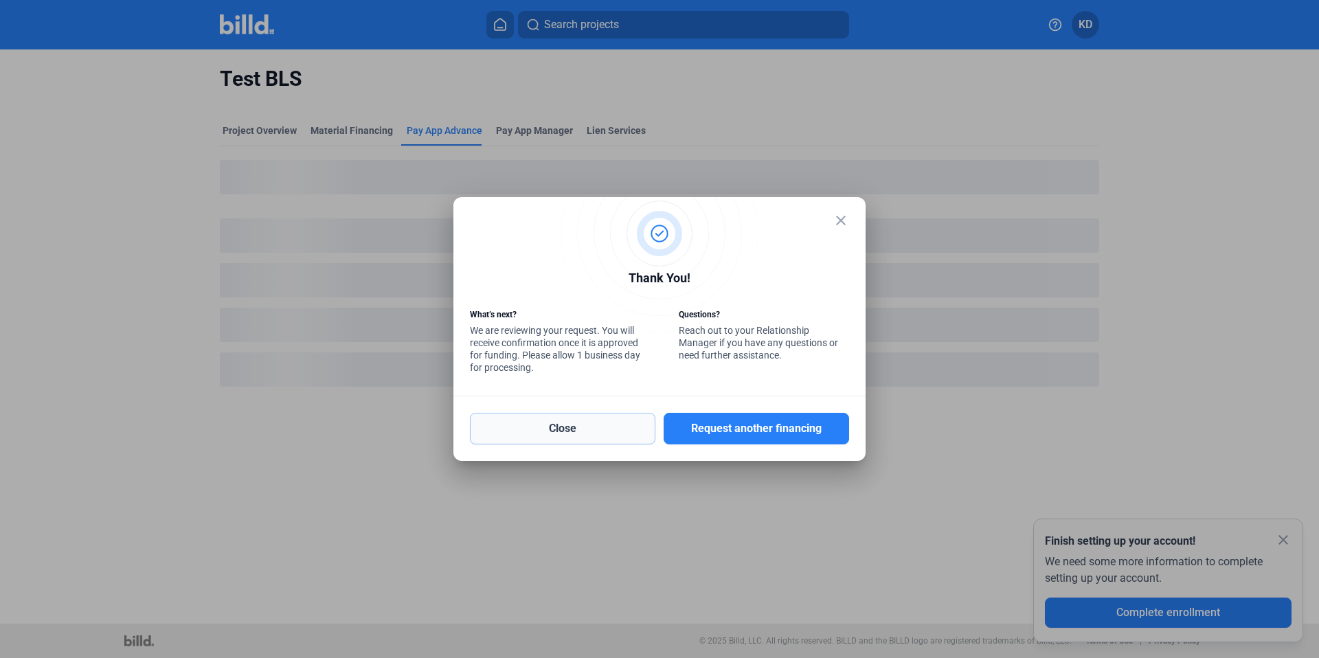
click at [574, 433] on button "Close" at bounding box center [562, 429] width 185 height 32
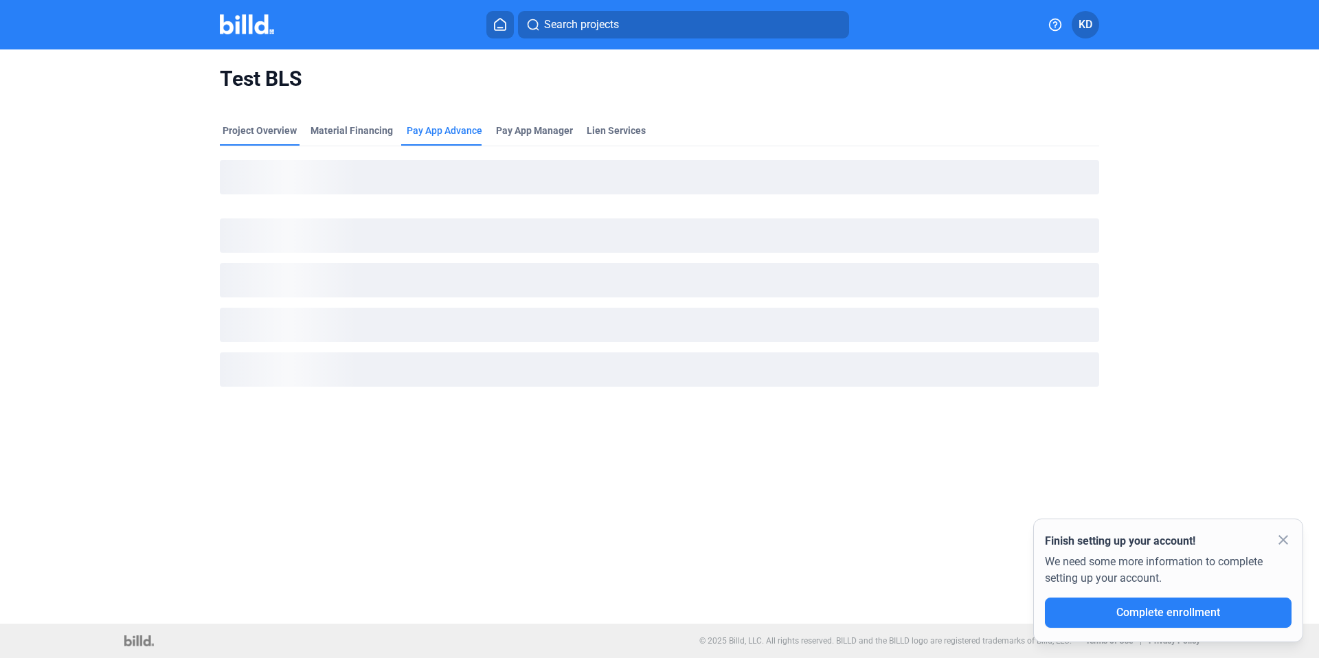
click at [249, 130] on div "Project Overview" at bounding box center [260, 131] width 74 height 14
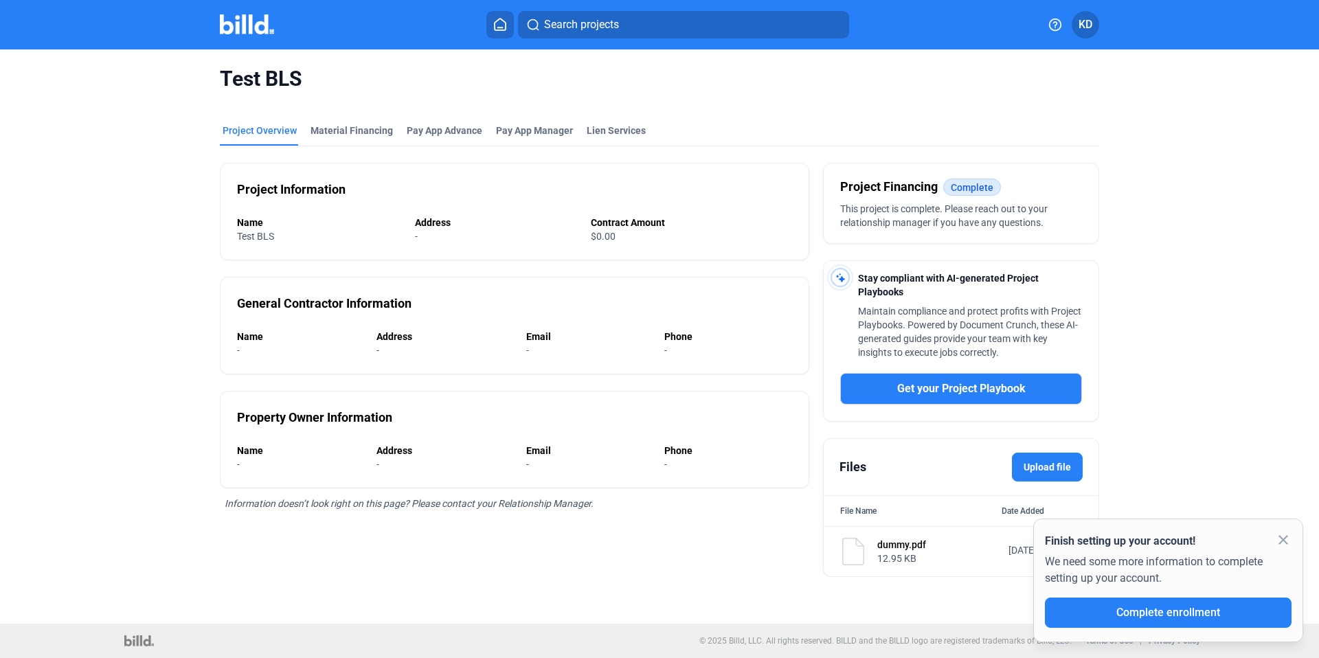
click at [517, 30] on div "Search projects" at bounding box center [668, 24] width 730 height 27
click at [506, 27] on icon at bounding box center [500, 25] width 11 height 12
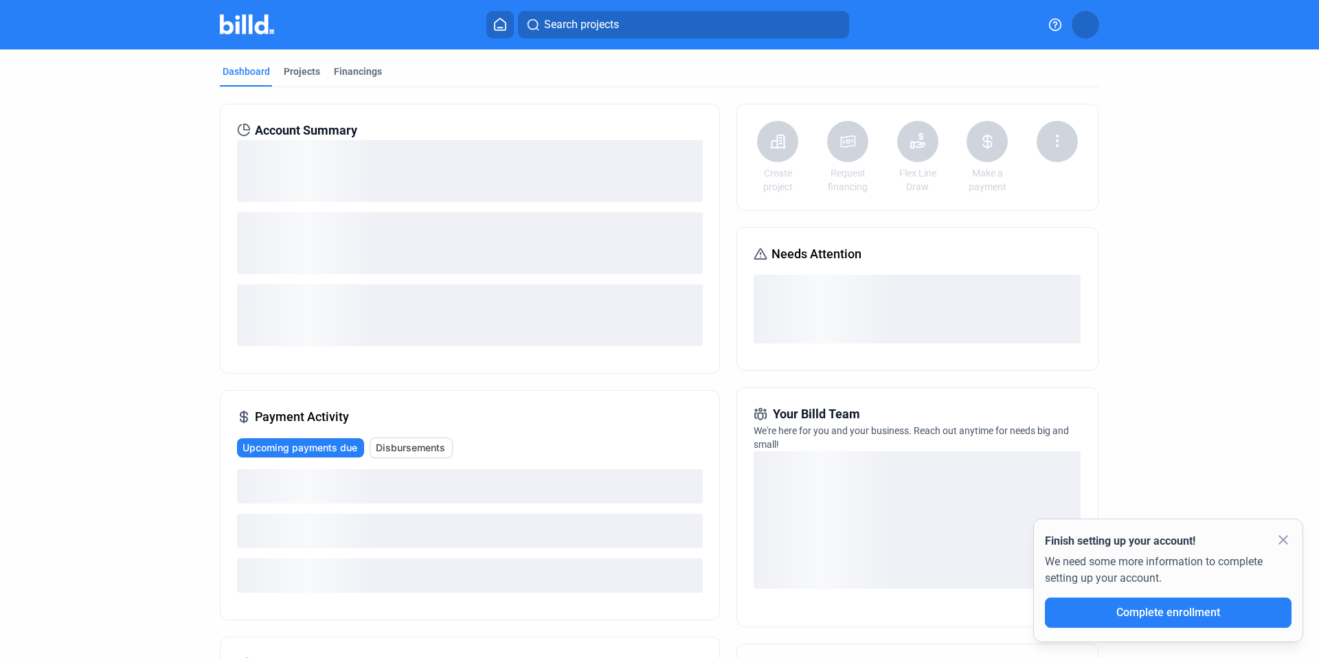
click at [300, 63] on mat-tab-group "Dashboard Projects Financings Account Summary Payment Activity Upcoming payment…" at bounding box center [659, 483] width 879 height 869
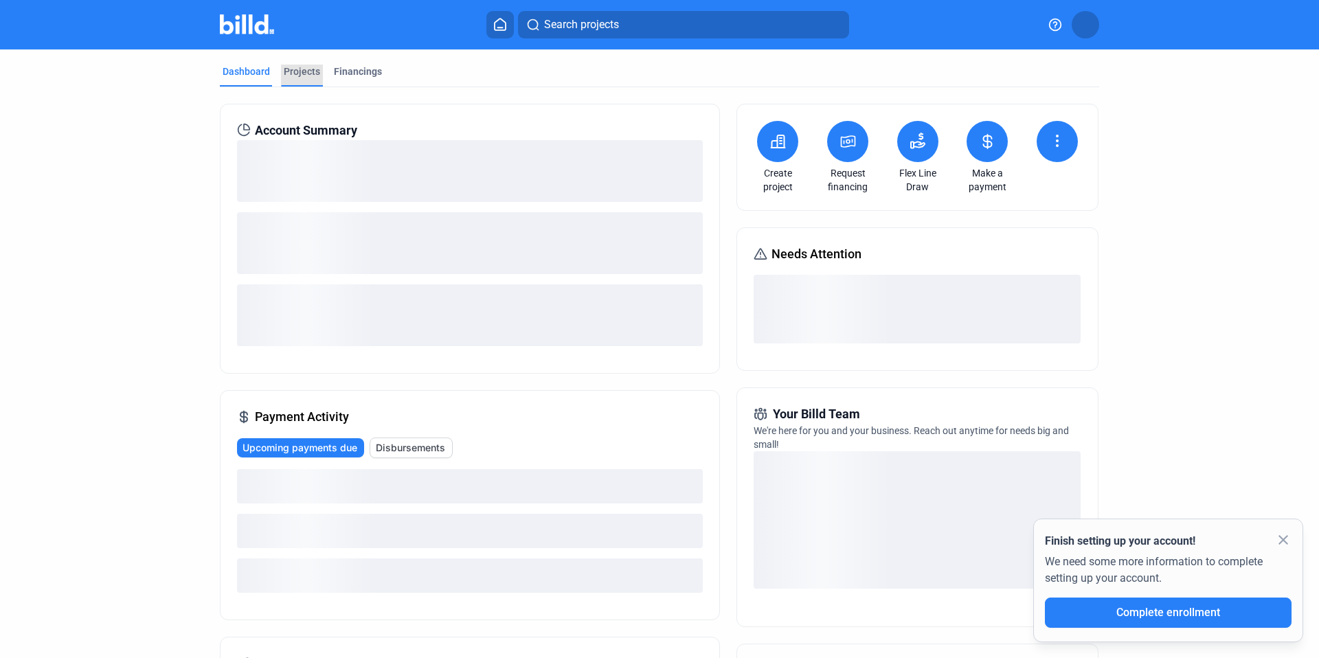
click at [301, 71] on div "Projects" at bounding box center [302, 72] width 36 height 14
